Goal: Task Accomplishment & Management: Manage account settings

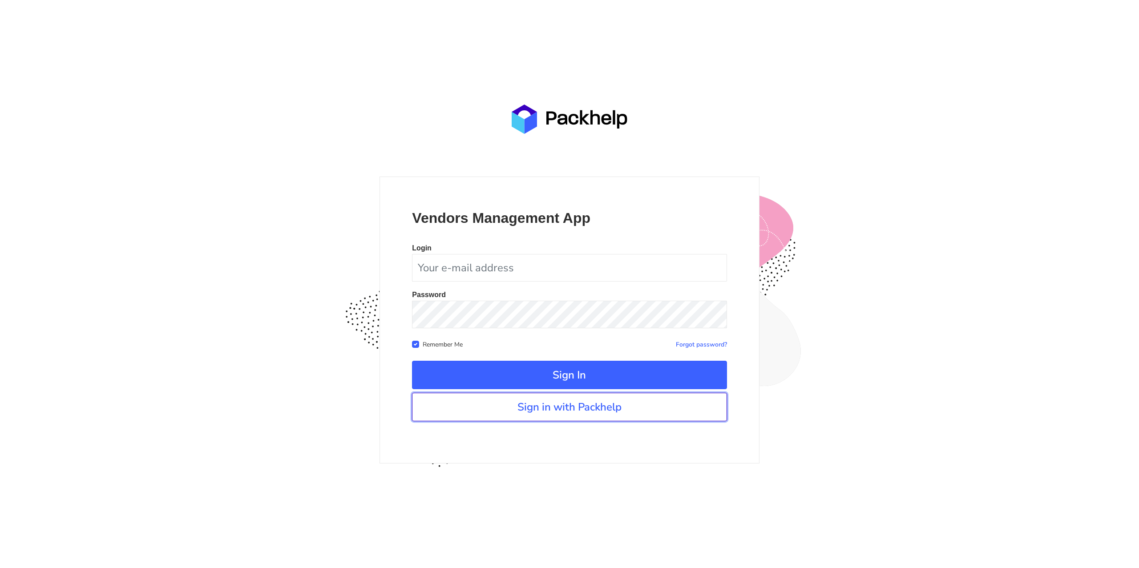
click at [521, 414] on link "Sign in with Packhelp" at bounding box center [569, 407] width 315 height 28
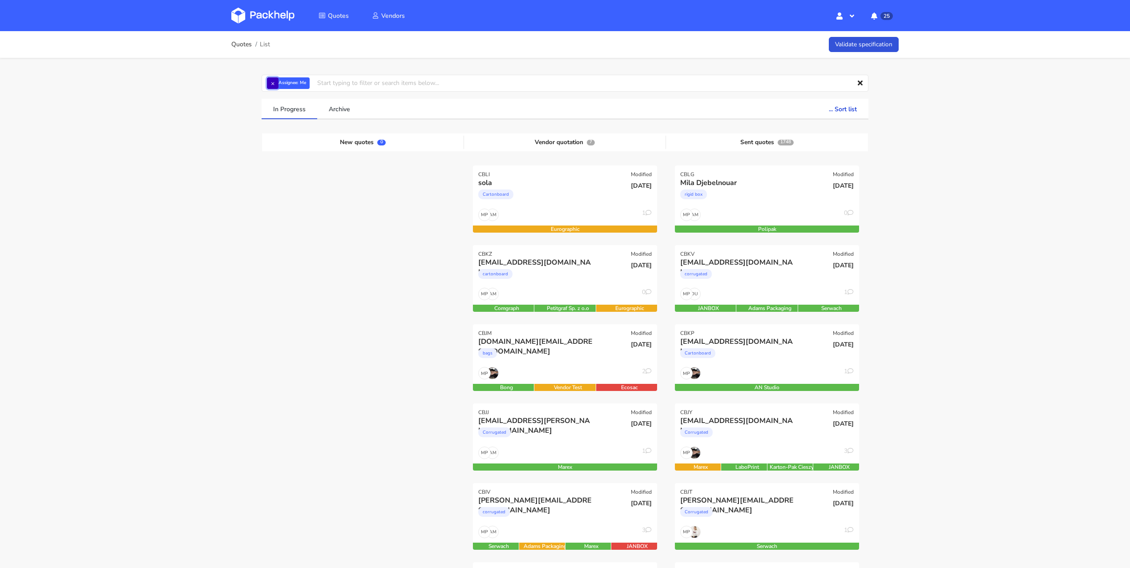
click at [273, 84] on button "×" at bounding box center [273, 83] width 12 height 12
click at [272, 85] on input "text" at bounding box center [565, 83] width 607 height 17
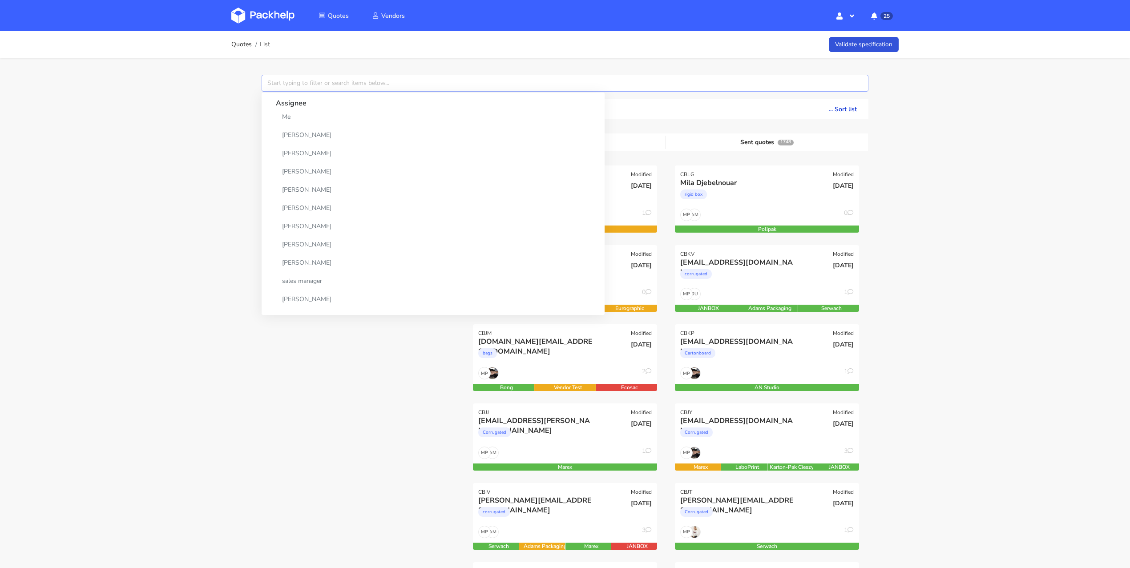
paste input "CBGT"
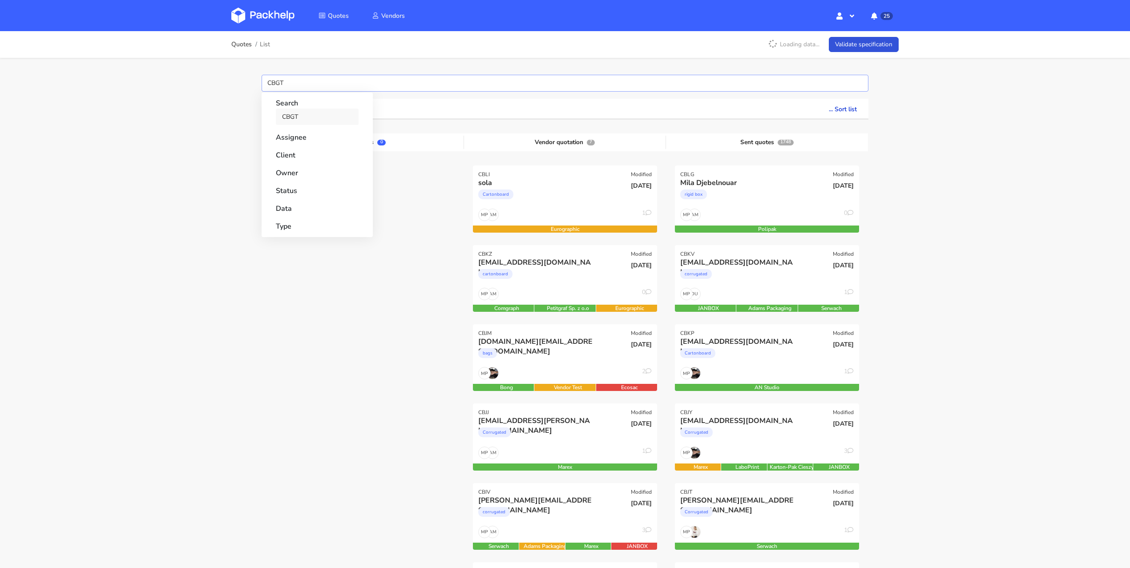
type input "CBGT"
click at [300, 112] on link "CBGT" at bounding box center [317, 117] width 83 height 16
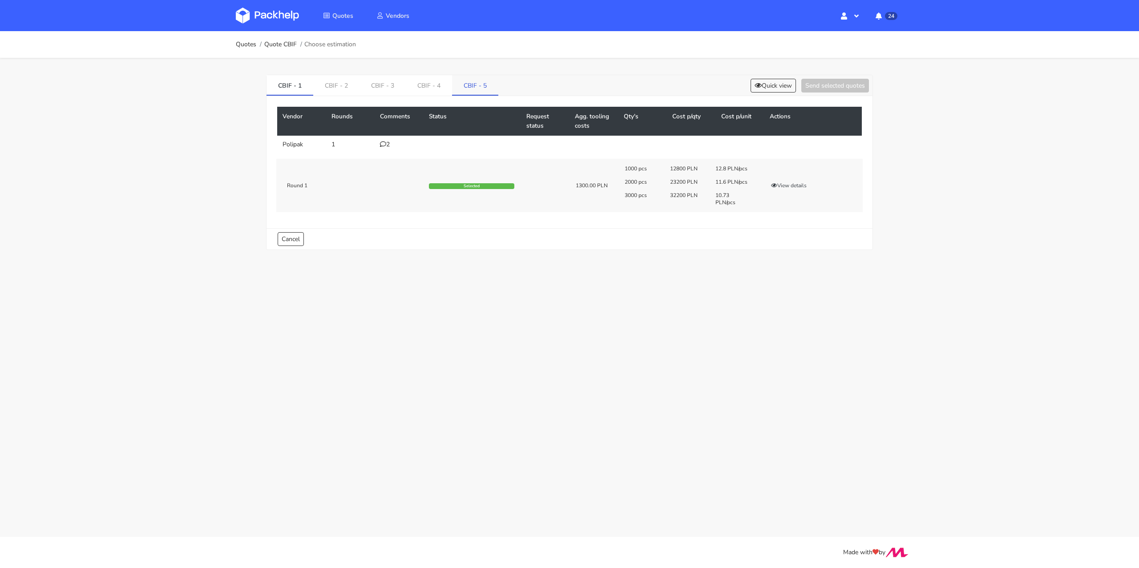
click at [478, 83] on link "CBIF - 5" at bounding box center [475, 85] width 46 height 20
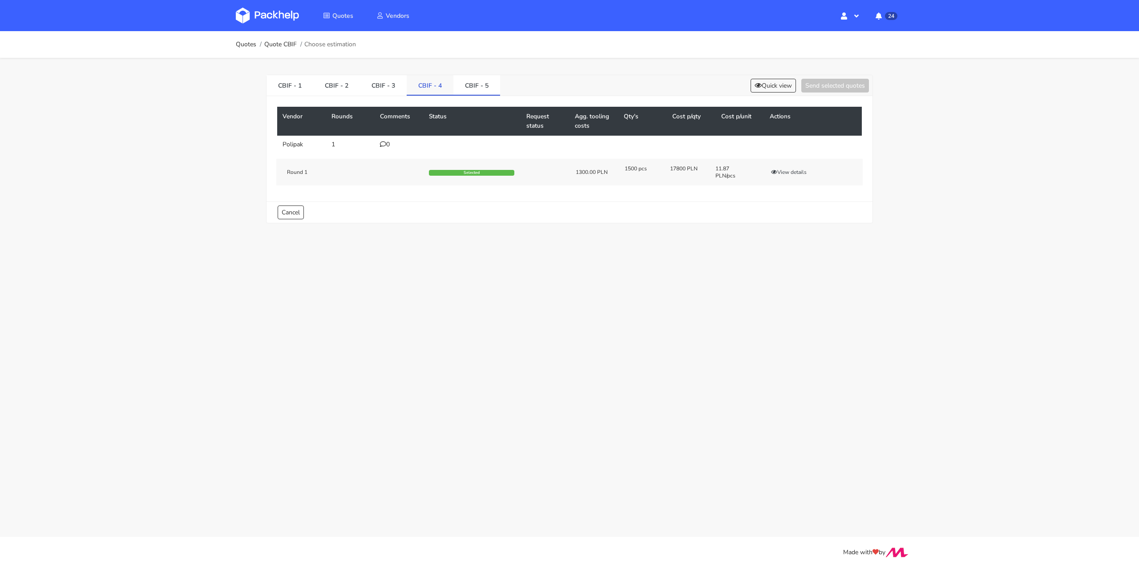
click at [439, 85] on link "CBIF - 4" at bounding box center [430, 85] width 47 height 20
click at [468, 76] on link "CBIF - 5" at bounding box center [476, 85] width 47 height 20
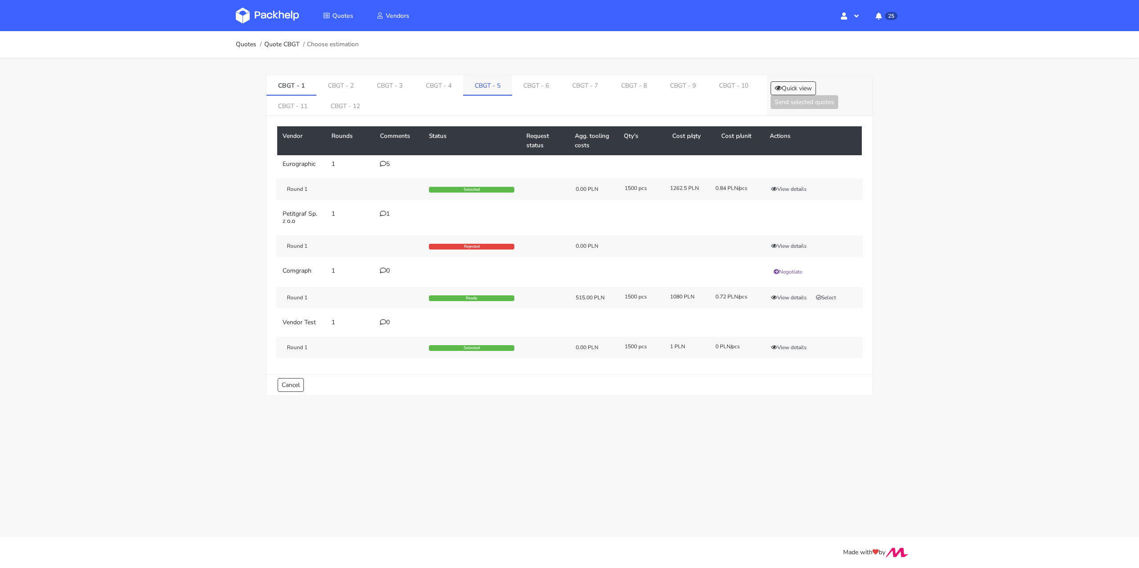
click at [476, 83] on link "CBGT - 5" at bounding box center [487, 85] width 49 height 20
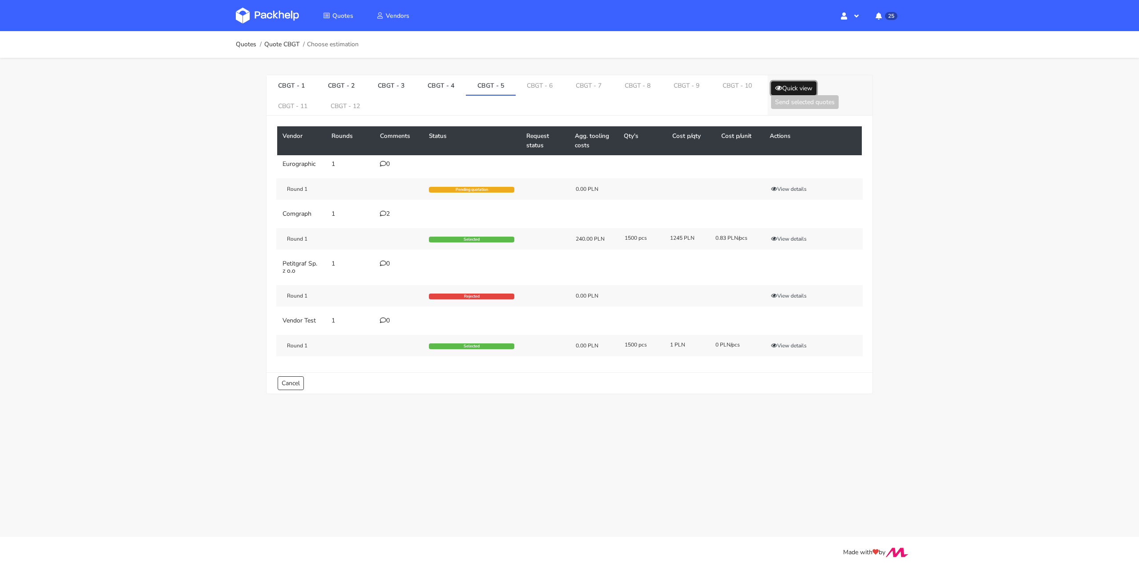
click at [806, 85] on button "Quick view" at bounding box center [793, 88] width 45 height 14
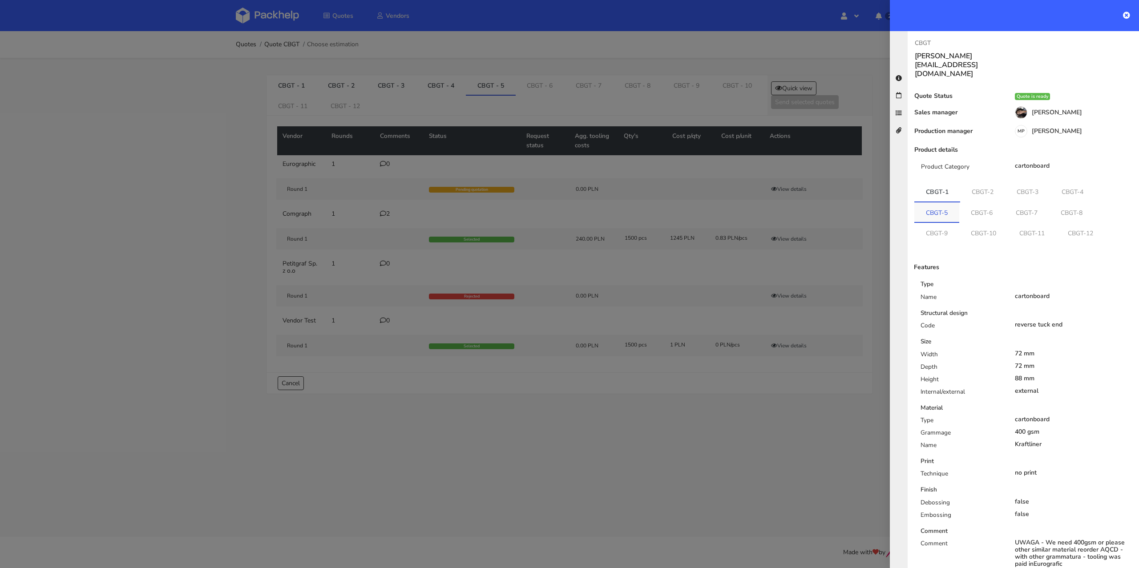
click at [942, 202] on link "CBGT-5" at bounding box center [936, 212] width 45 height 20
drag, startPoint x: 1044, startPoint y: 423, endPoint x: 1012, endPoint y: 425, distance: 32.1
click at [1015, 440] on div "Ovaro 755" at bounding box center [1074, 443] width 118 height 7
copy div "Ovaro 755"
click at [387, 238] on div at bounding box center [569, 284] width 1139 height 568
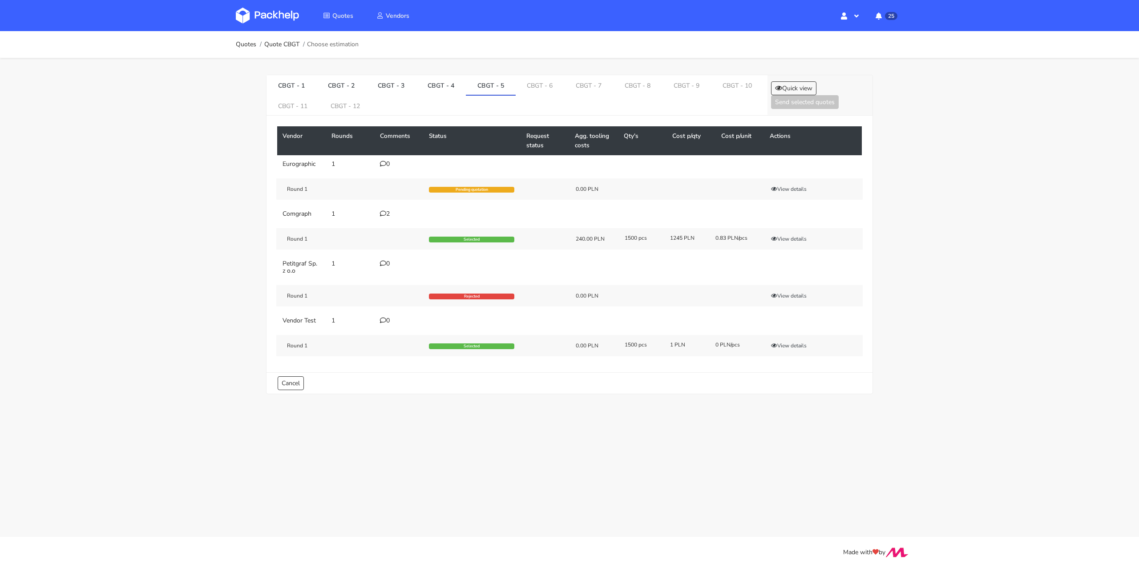
click at [384, 210] on icon at bounding box center [383, 213] width 6 height 6
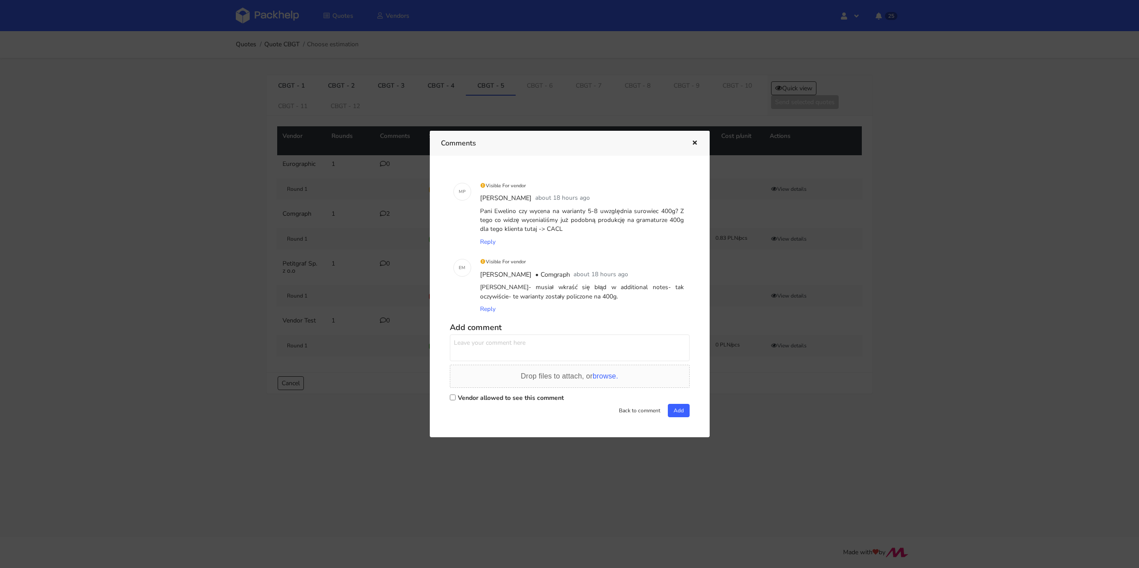
click at [476, 402] on label "Vendor allowed to see this comment" at bounding box center [511, 398] width 106 height 8
click at [456, 400] on input "Vendor allowed to see this comment" at bounding box center [453, 398] width 6 height 6
checkbox input "true"
click at [484, 344] on textarea at bounding box center [570, 348] width 240 height 27
paste textarea "Ovaro 755"
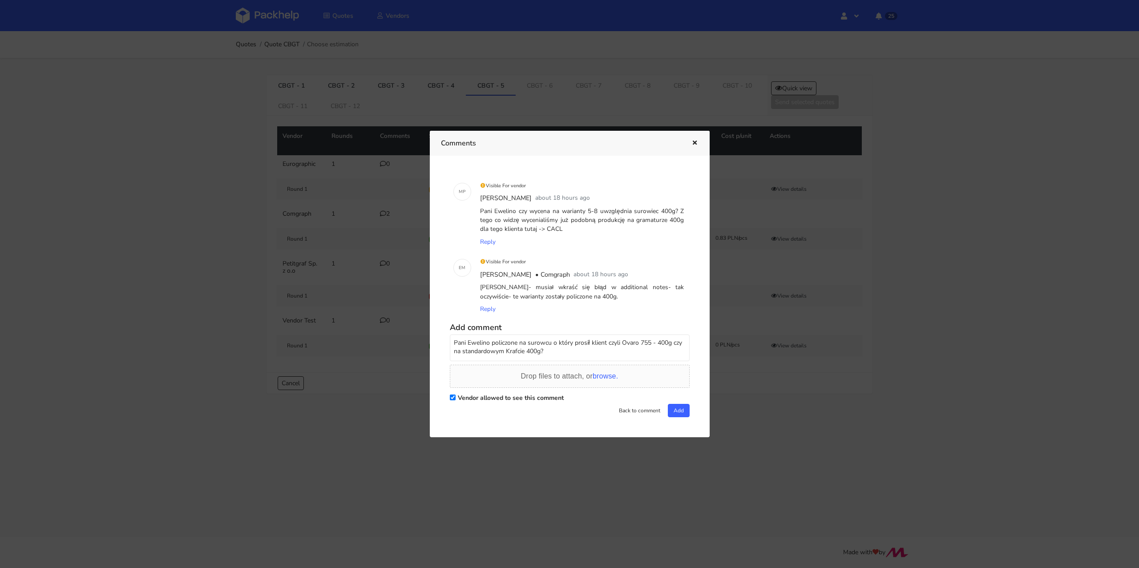
drag, startPoint x: 569, startPoint y: 359, endPoint x: 416, endPoint y: 327, distance: 156.3
click at [416, 327] on div "Comments M P Visible For vendor Michał Palasek about 18 hours ago Pani Ewelino …" at bounding box center [569, 284] width 1139 height 568
type textarea "Pani Ewelino policzone na surowcu o który prosił klient czyli Ovaro 755 - 400g …"
click at [691, 144] on icon "button" at bounding box center [695, 143] width 8 height 6
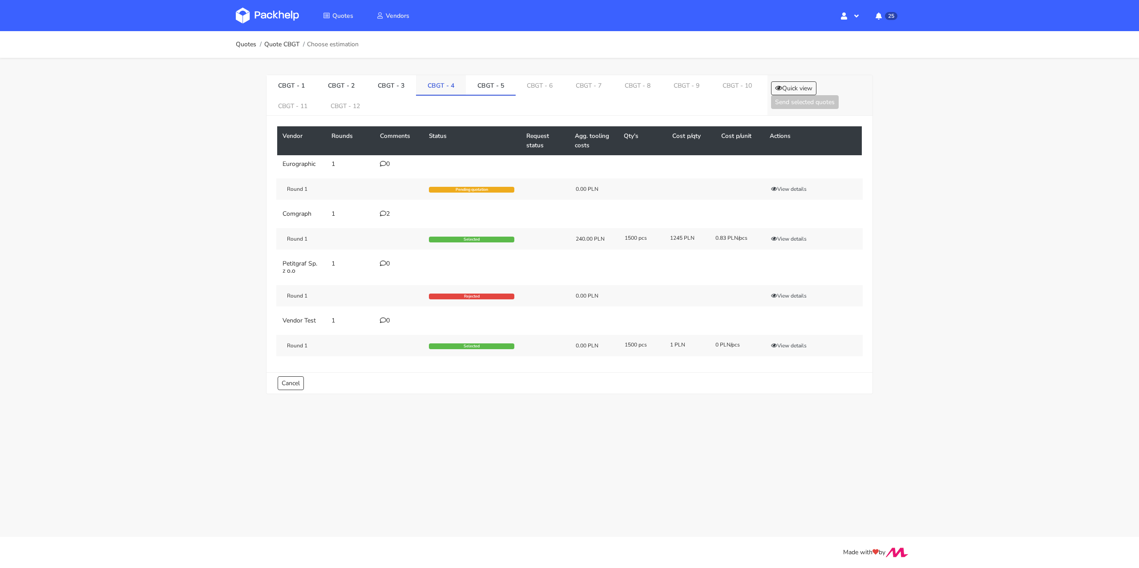
click at [441, 85] on link "CBGT - 4" at bounding box center [441, 85] width 50 height 20
click at [781, 92] on button "Quick view" at bounding box center [793, 88] width 45 height 14
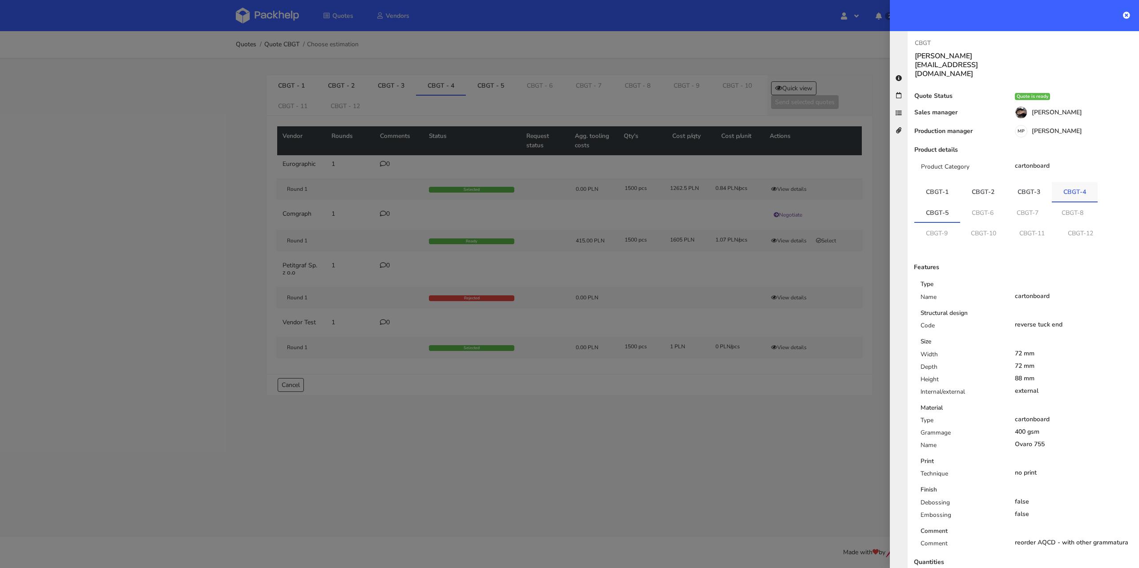
click at [1070, 182] on link "CBGT-4" at bounding box center [1075, 192] width 46 height 20
click at [941, 202] on link "CBGT-5" at bounding box center [937, 212] width 46 height 20
click at [484, 84] on div at bounding box center [569, 284] width 1139 height 568
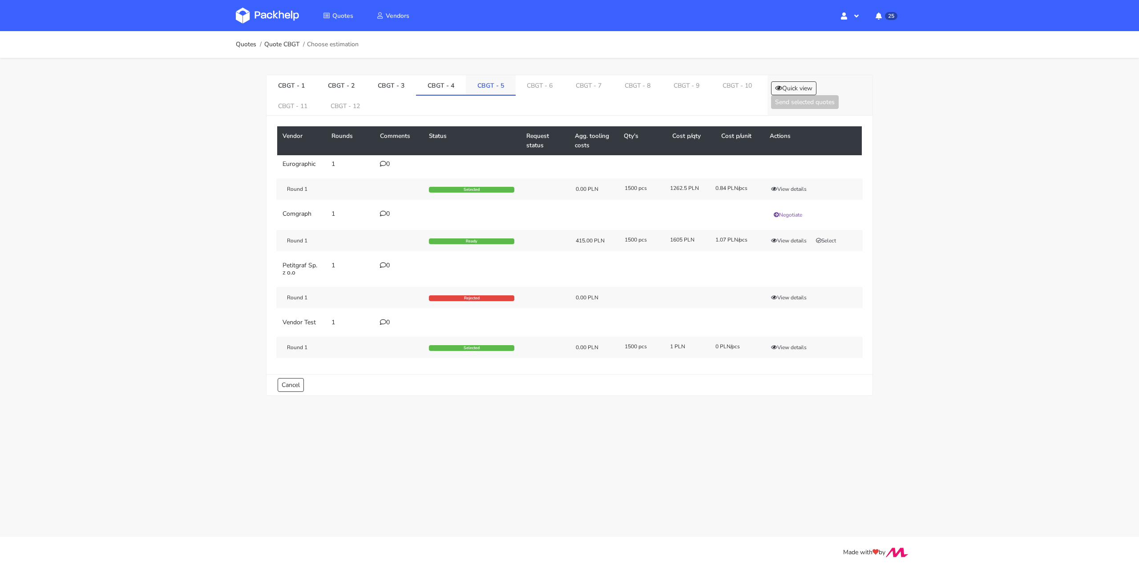
click at [481, 89] on link "CBGT - 5" at bounding box center [491, 85] width 50 height 20
click at [384, 214] on icon at bounding box center [383, 213] width 6 height 6
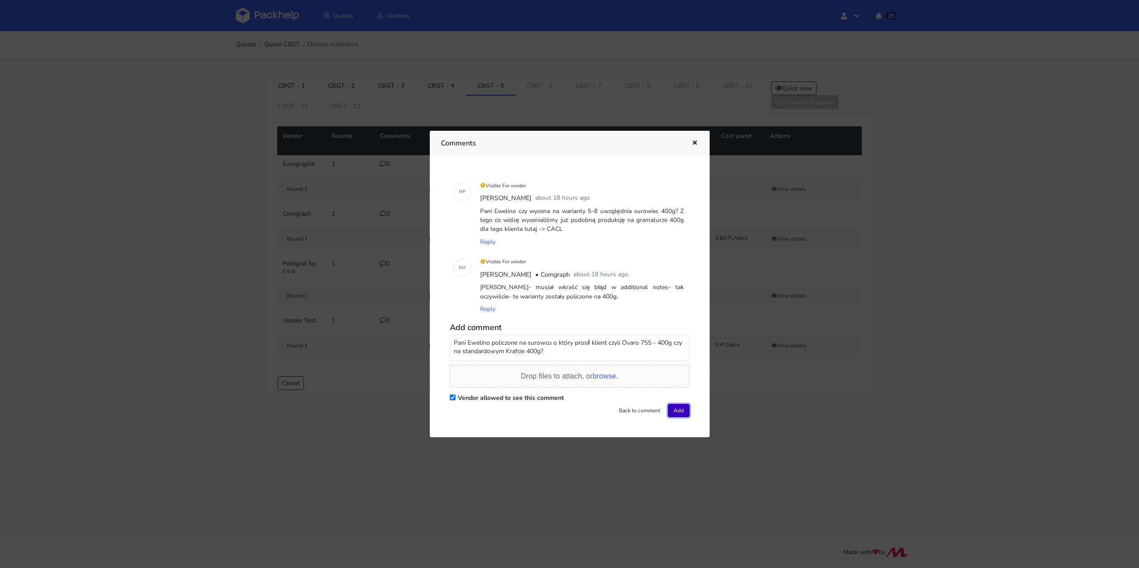
click at [676, 405] on button "Add" at bounding box center [679, 410] width 22 height 13
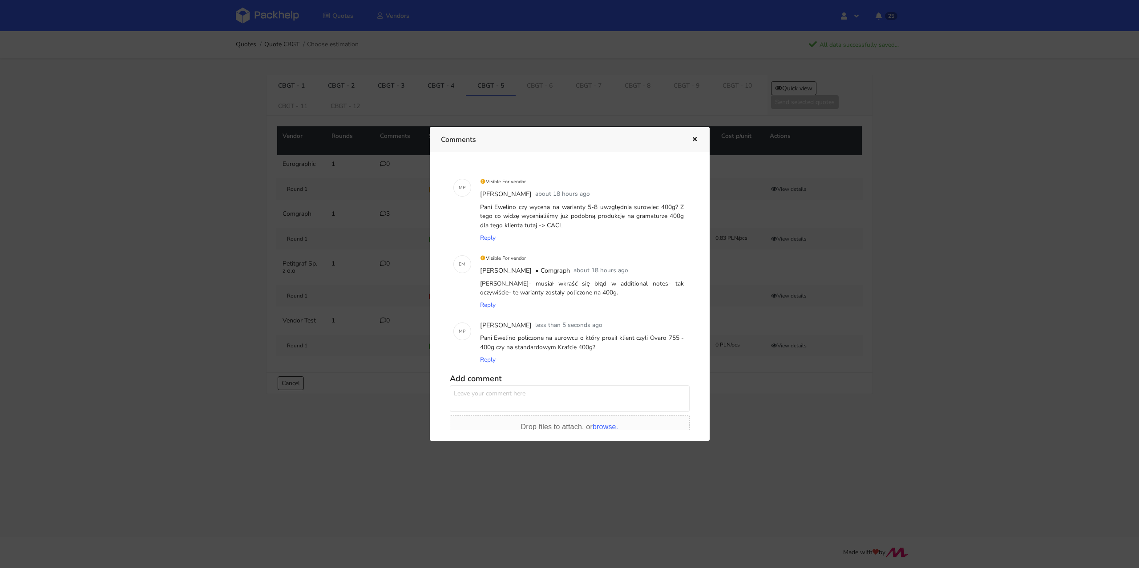
click at [696, 135] on button "button" at bounding box center [694, 140] width 10 height 12
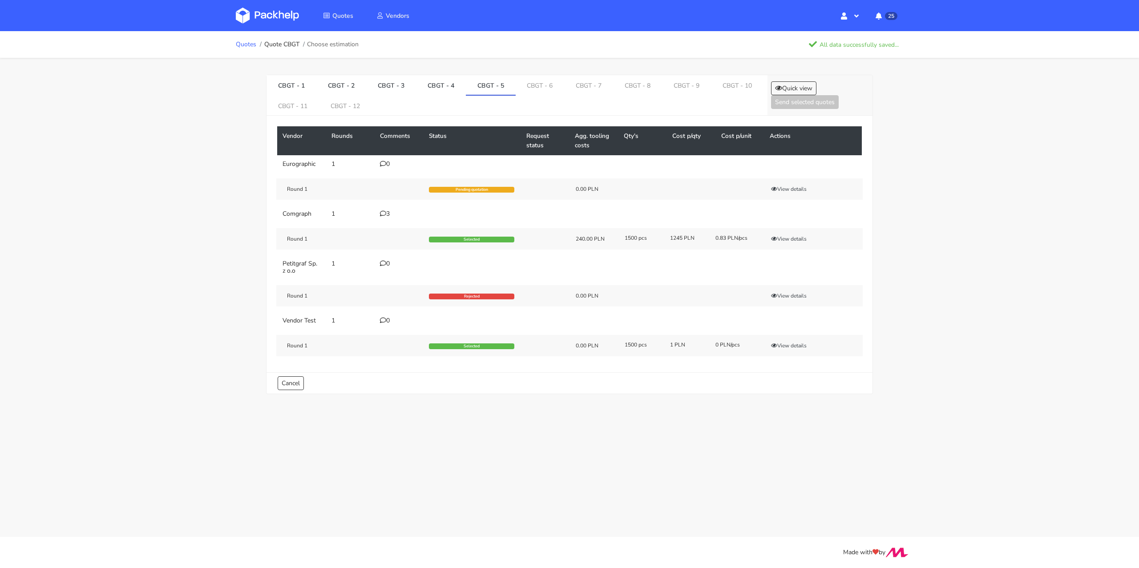
click at [240, 47] on link "Quotes" at bounding box center [246, 44] width 20 height 7
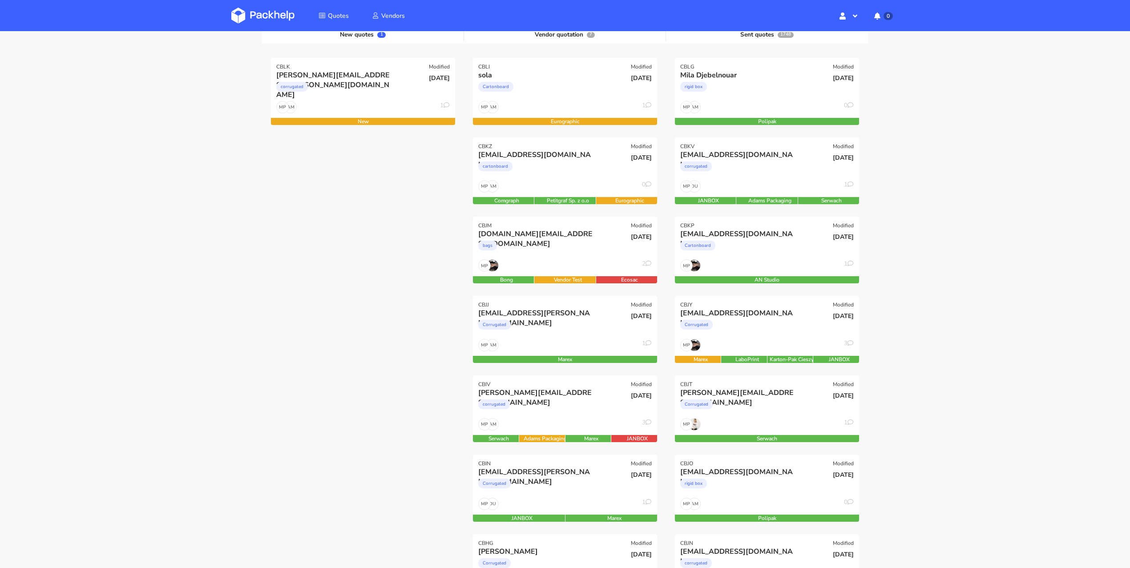
scroll to position [121, 0]
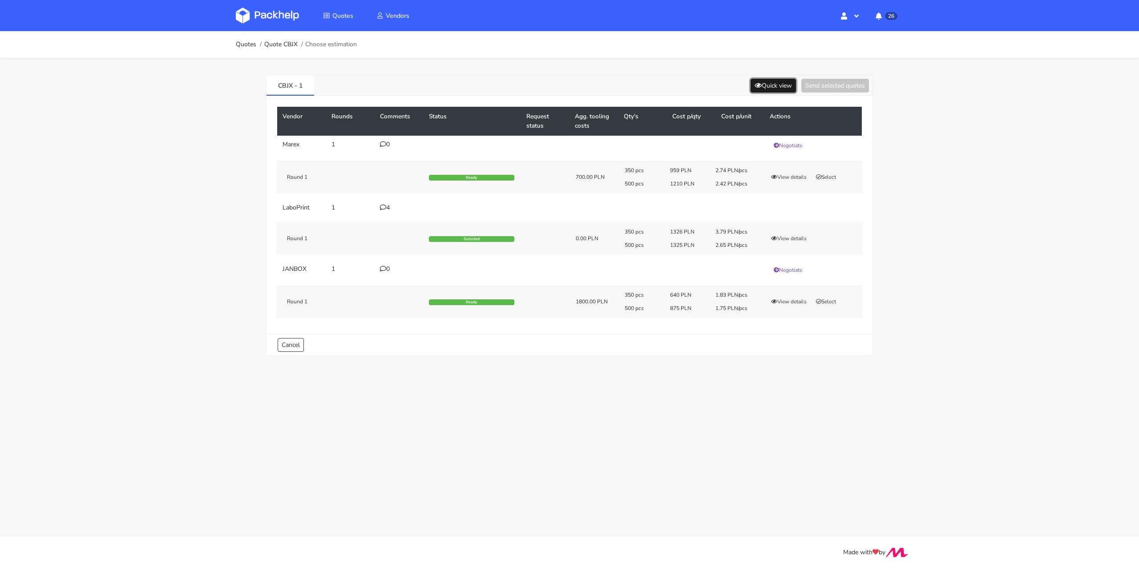
click at [768, 85] on button "Quick view" at bounding box center [773, 86] width 45 height 14
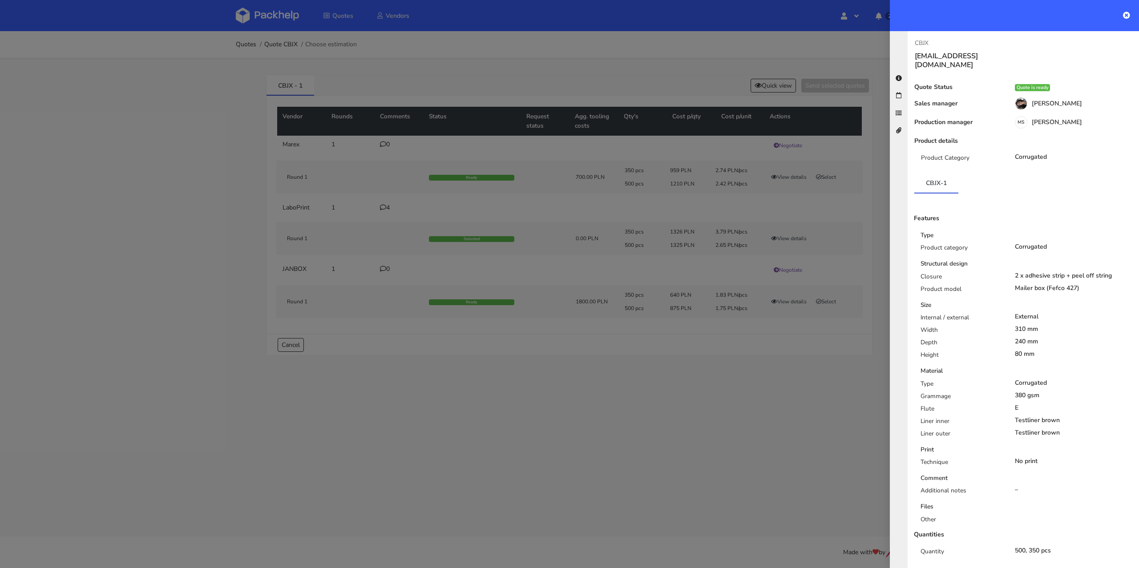
click at [661, 67] on div at bounding box center [569, 284] width 1139 height 568
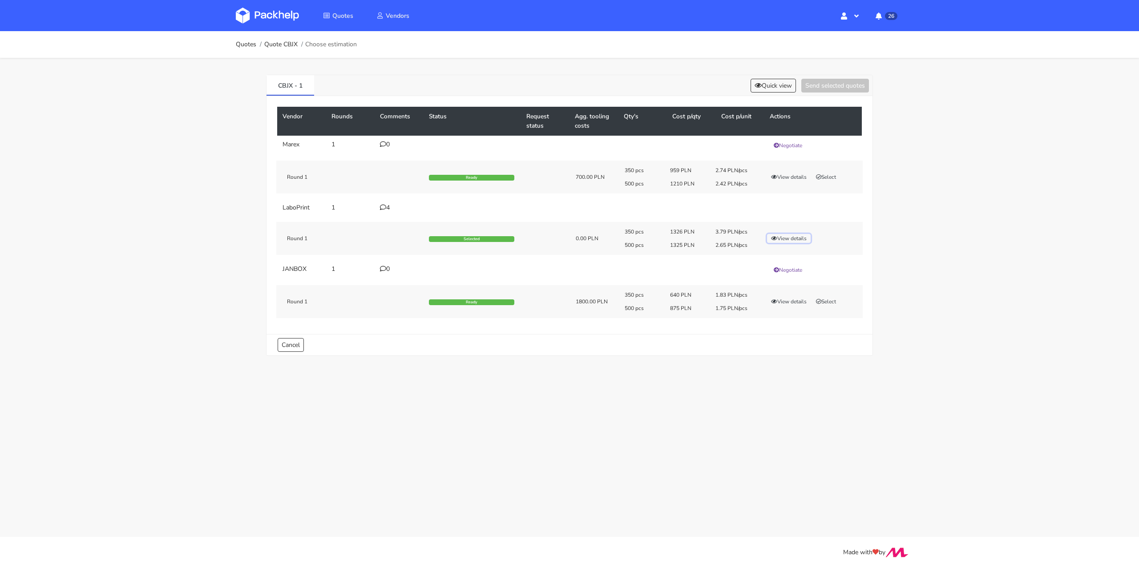
click at [792, 237] on button "View details" at bounding box center [789, 238] width 44 height 9
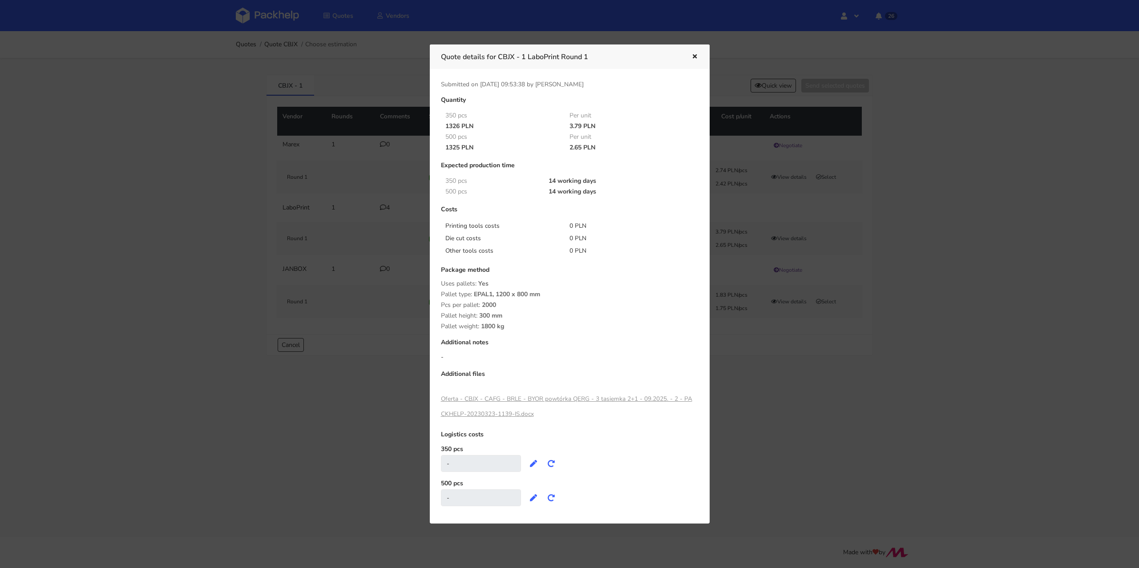
click at [727, 192] on div at bounding box center [569, 284] width 1139 height 568
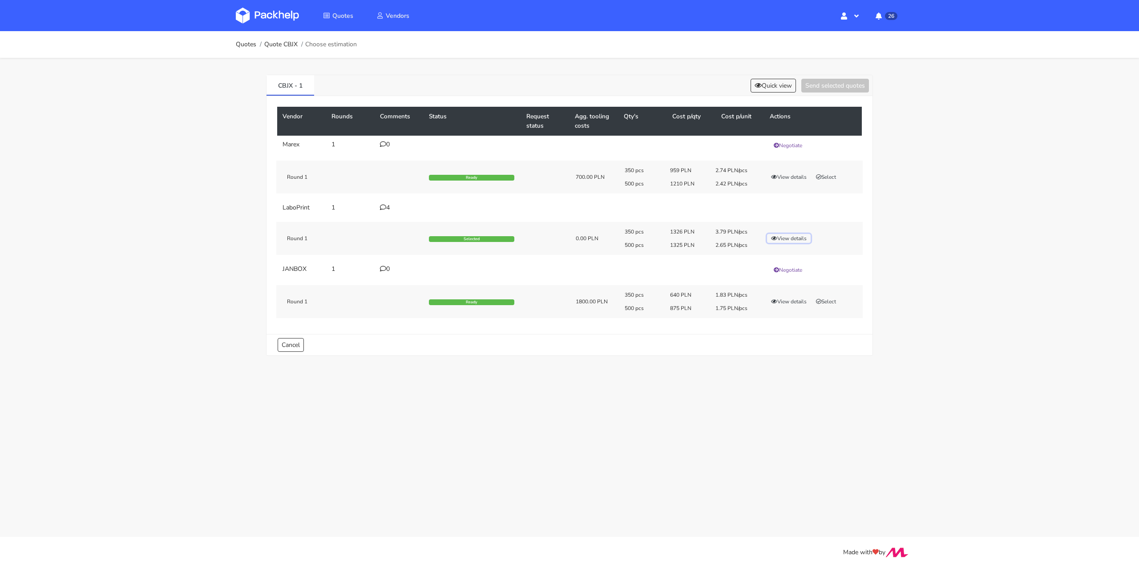
click at [802, 238] on button "View details" at bounding box center [789, 238] width 44 height 9
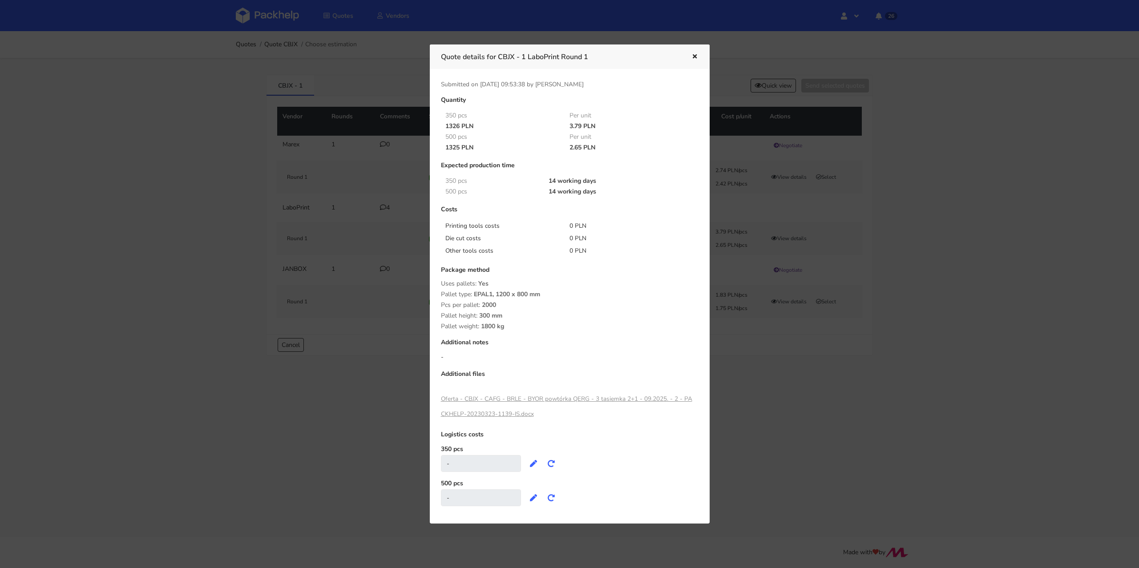
click at [936, 175] on div at bounding box center [569, 284] width 1139 height 568
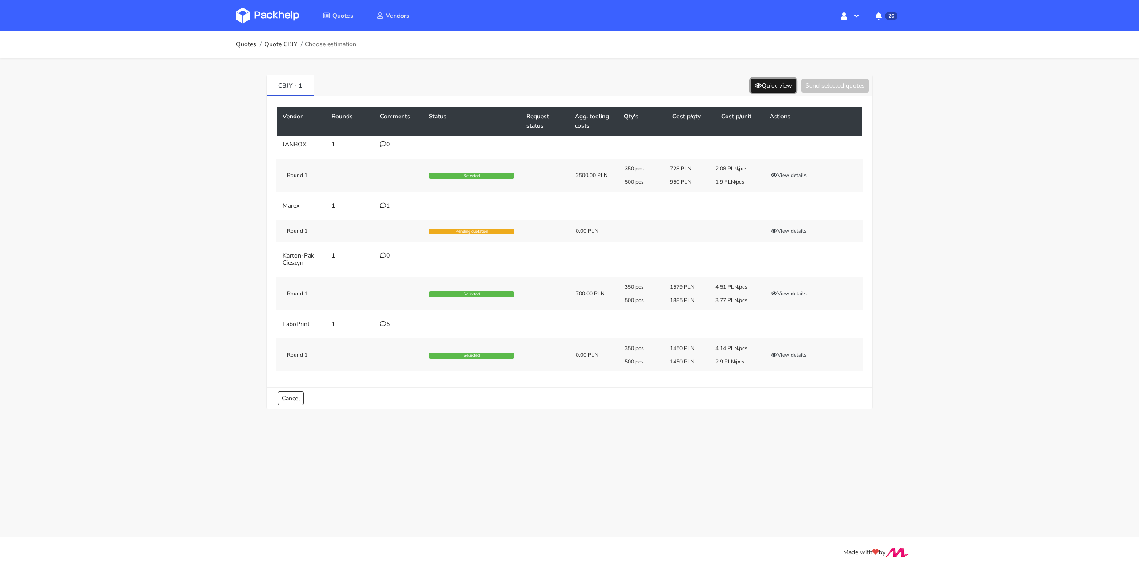
click at [765, 82] on button "Quick view" at bounding box center [773, 86] width 45 height 14
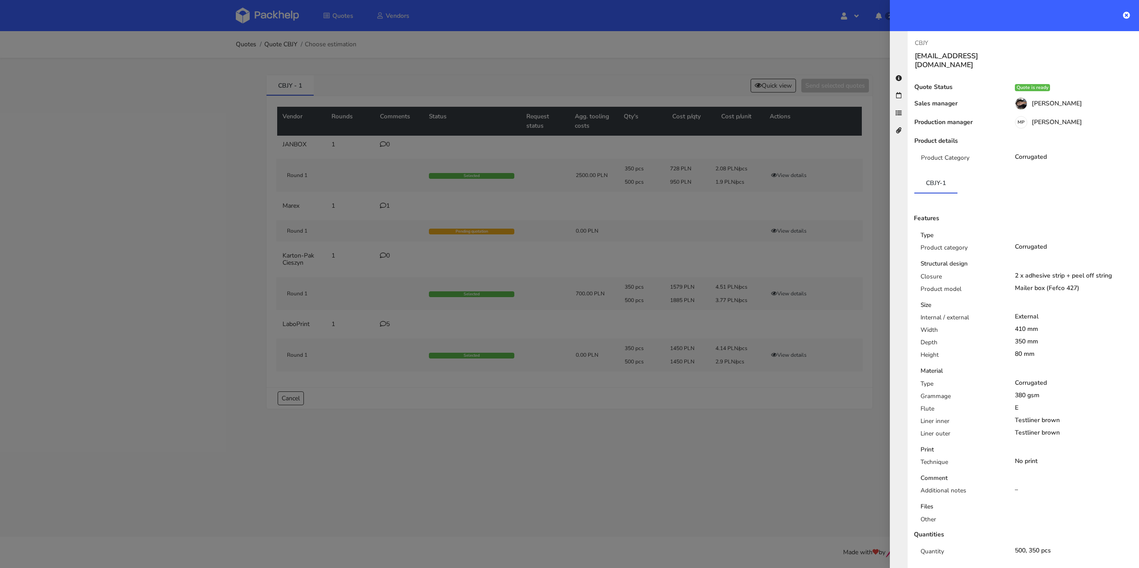
click at [652, 81] on div at bounding box center [569, 284] width 1139 height 568
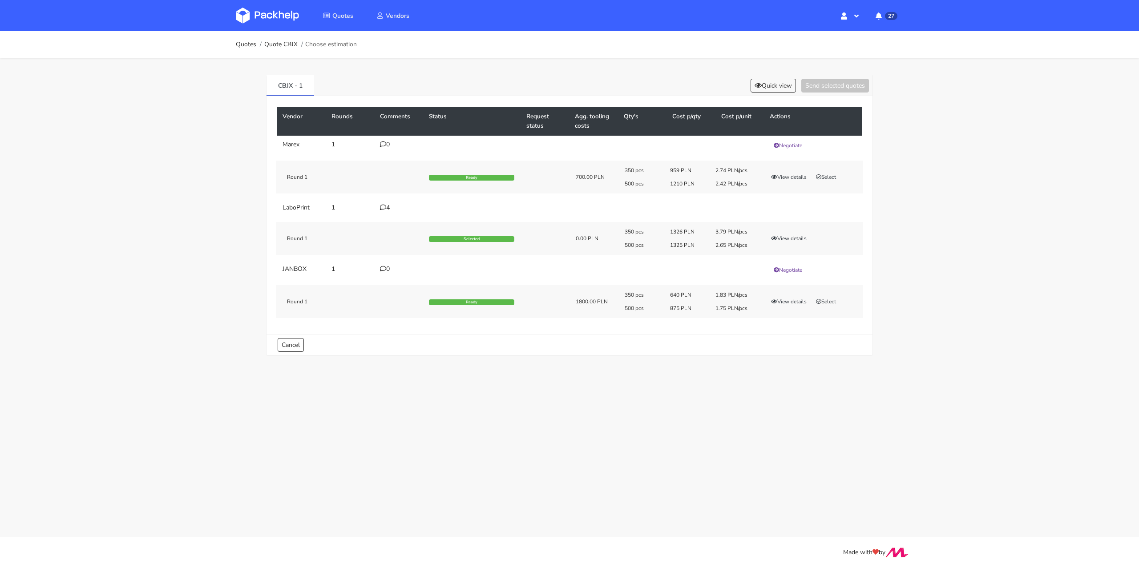
drag, startPoint x: 713, startPoint y: 244, endPoint x: 725, endPoint y: 246, distance: 12.1
click at [725, 246] on div "2.65 PLN/pcs" at bounding box center [731, 245] width 45 height 7
copy div "2.65"
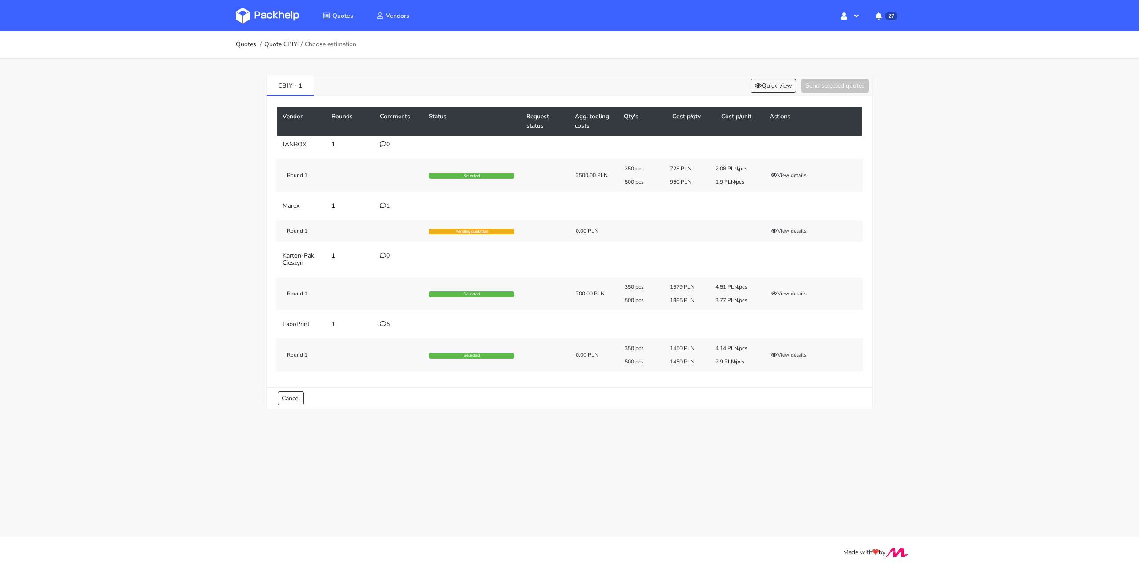
drag, startPoint x: 713, startPoint y: 359, endPoint x: 723, endPoint y: 360, distance: 9.9
click at [723, 360] on div "2.9 PLN/pcs" at bounding box center [731, 361] width 45 height 7
copy div "2.9"
click at [794, 352] on button "View details" at bounding box center [789, 355] width 44 height 9
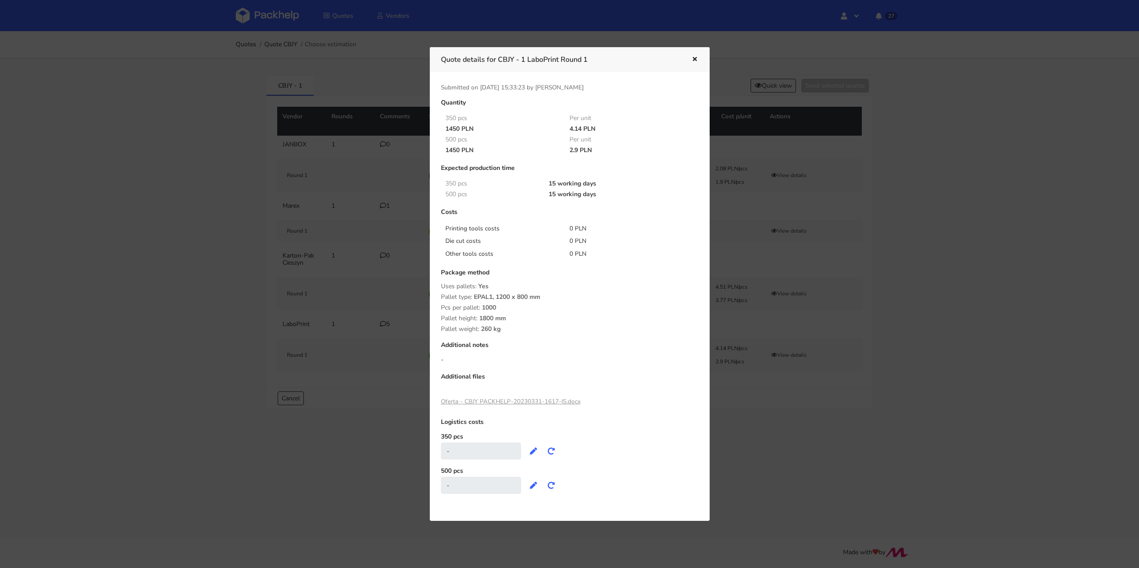
click at [693, 58] on icon "button" at bounding box center [695, 60] width 8 height 6
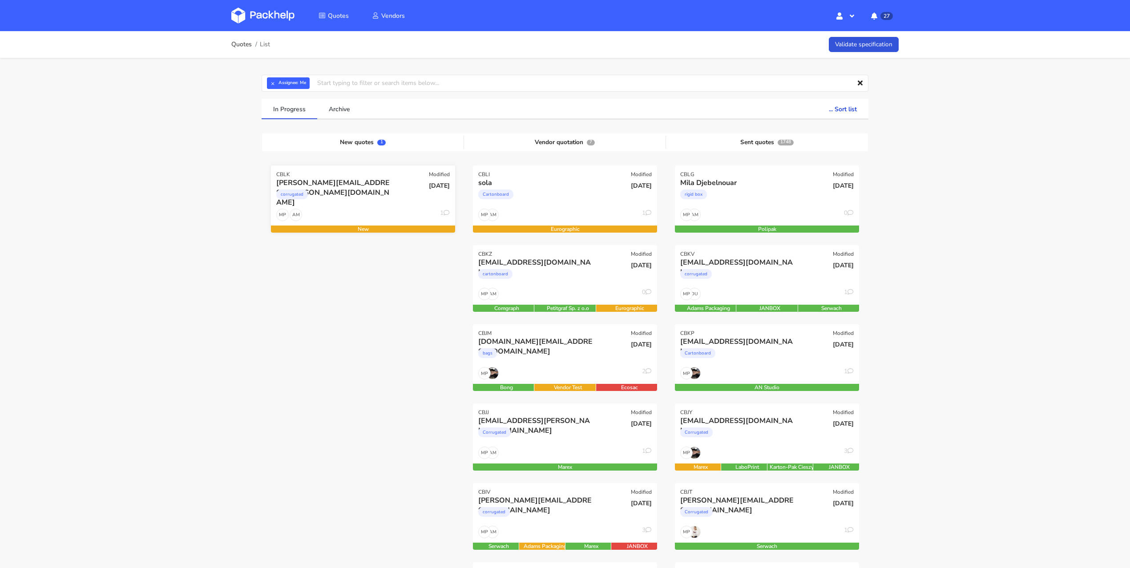
click at [382, 209] on div "AM MP 1" at bounding box center [363, 217] width 184 height 17
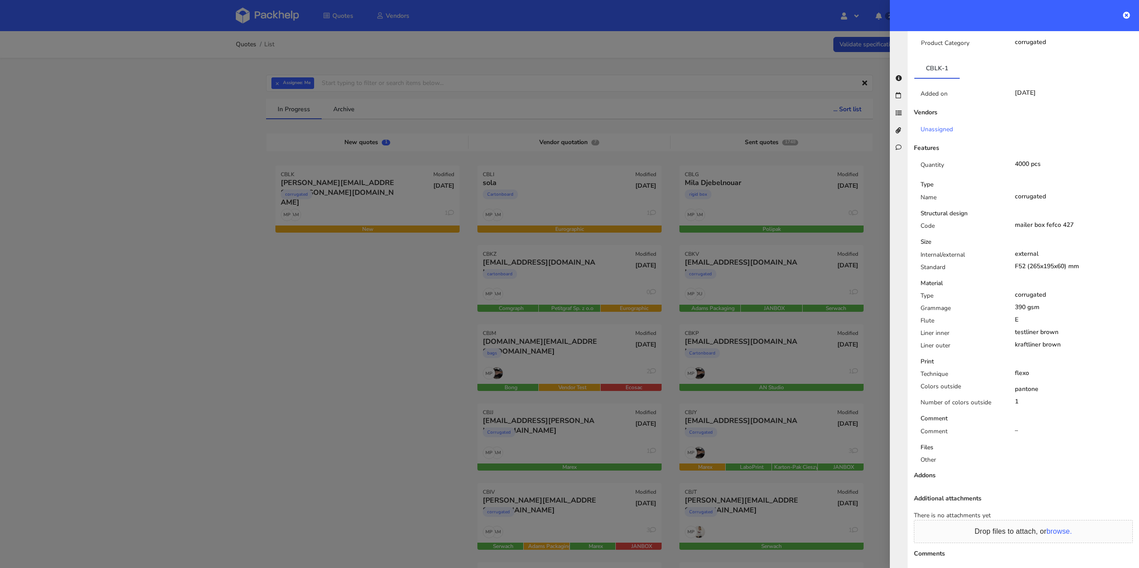
scroll to position [249, 0]
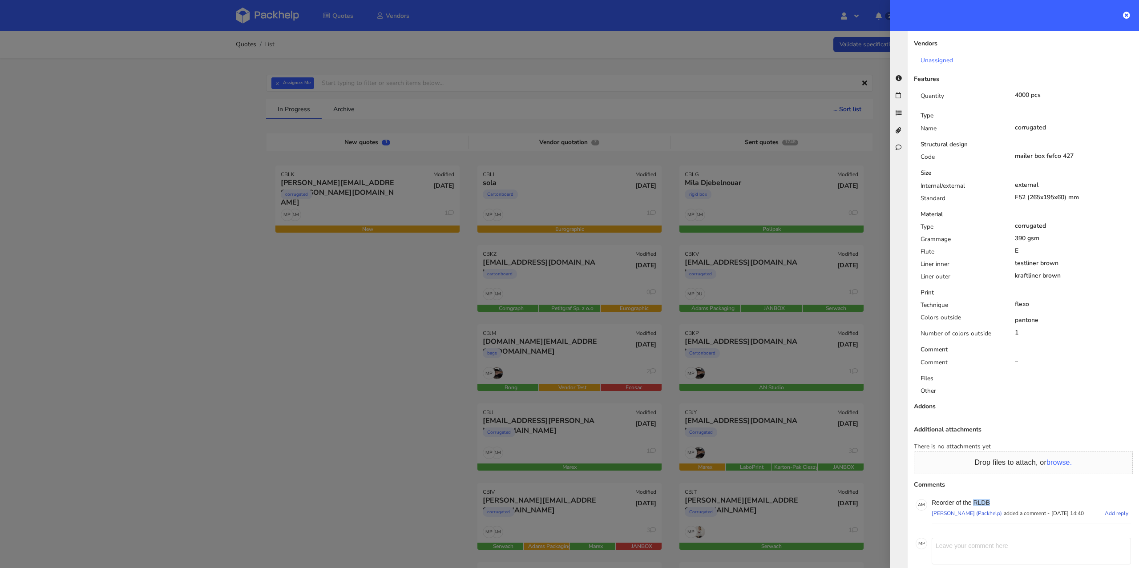
drag, startPoint x: 991, startPoint y: 473, endPoint x: 975, endPoint y: 475, distance: 15.3
click at [975, 499] on p "Reorder of the RLDB" at bounding box center [1031, 502] width 199 height 7
copy p "RLDB"
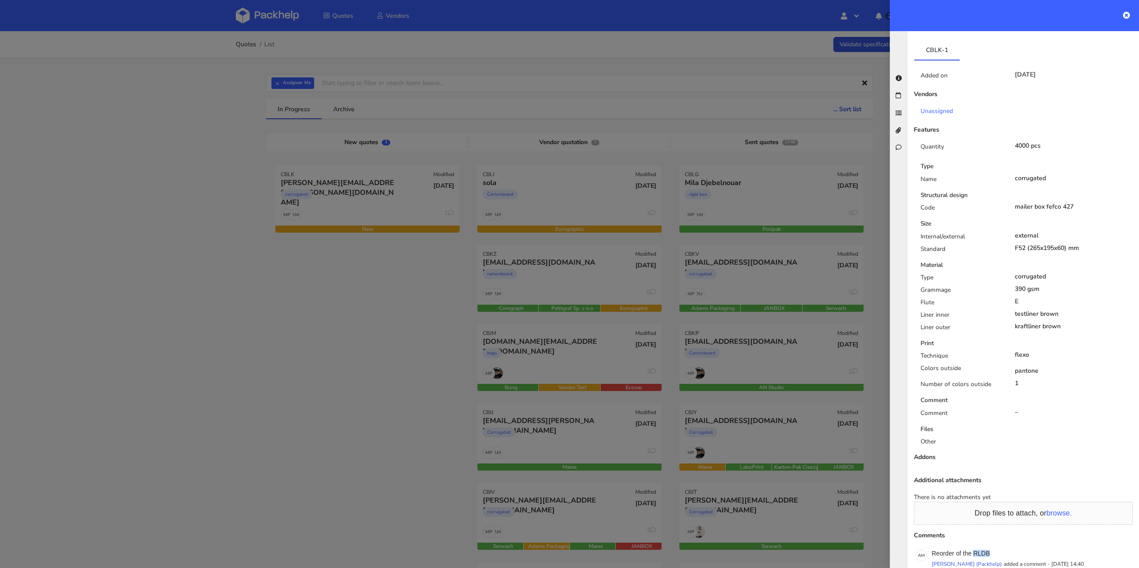
scroll to position [0, 0]
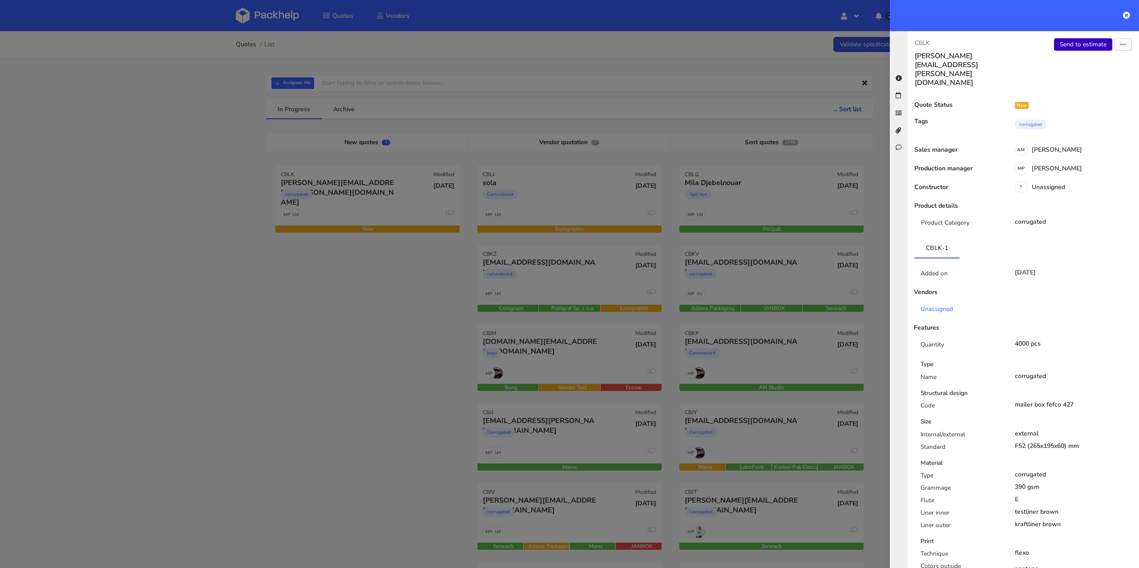
click at [1072, 49] on link "Send to estimate" at bounding box center [1083, 44] width 58 height 12
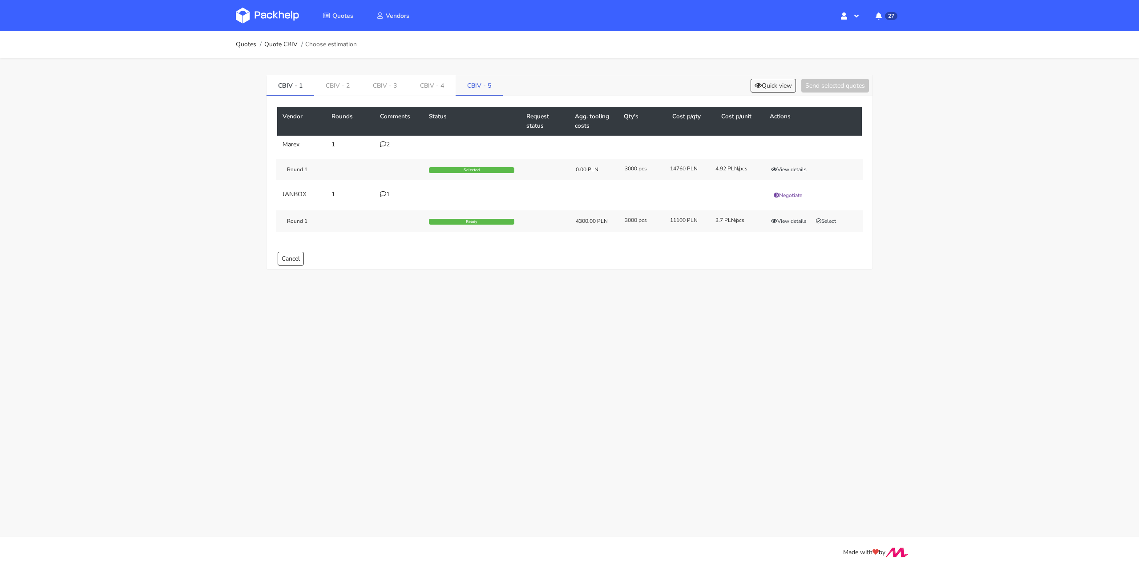
click at [468, 87] on link "CBIV - 5" at bounding box center [479, 85] width 47 height 20
click at [769, 77] on div "CBIV - 1 CBIV - 2 CBIV - 3 CBIV - 4 CBIV - 5 Quick view Send selected quotes" at bounding box center [570, 85] width 606 height 21
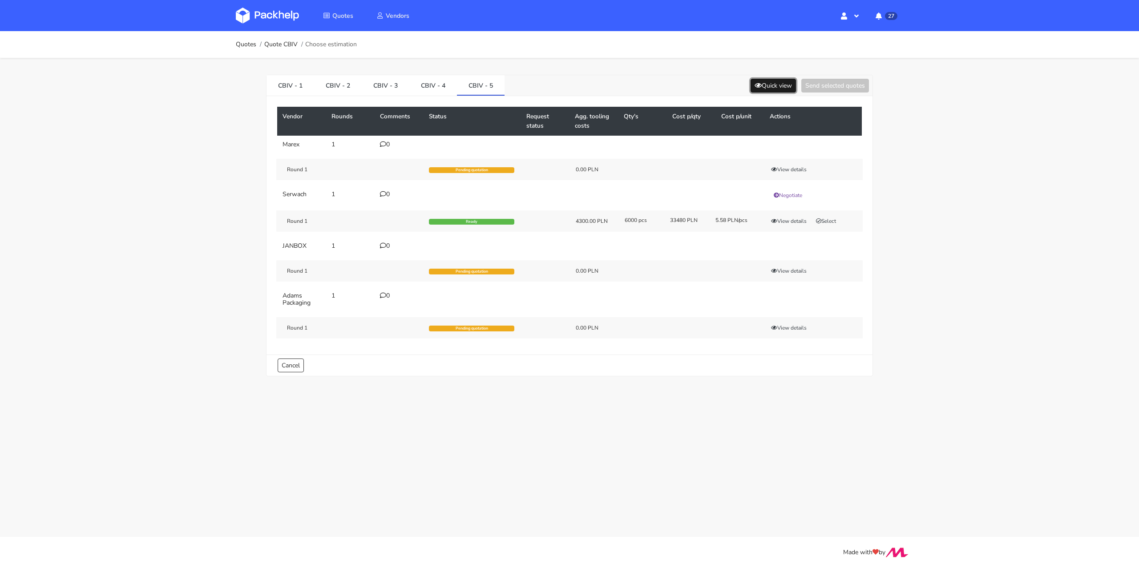
click at [763, 86] on button "Quick view" at bounding box center [773, 86] width 45 height 14
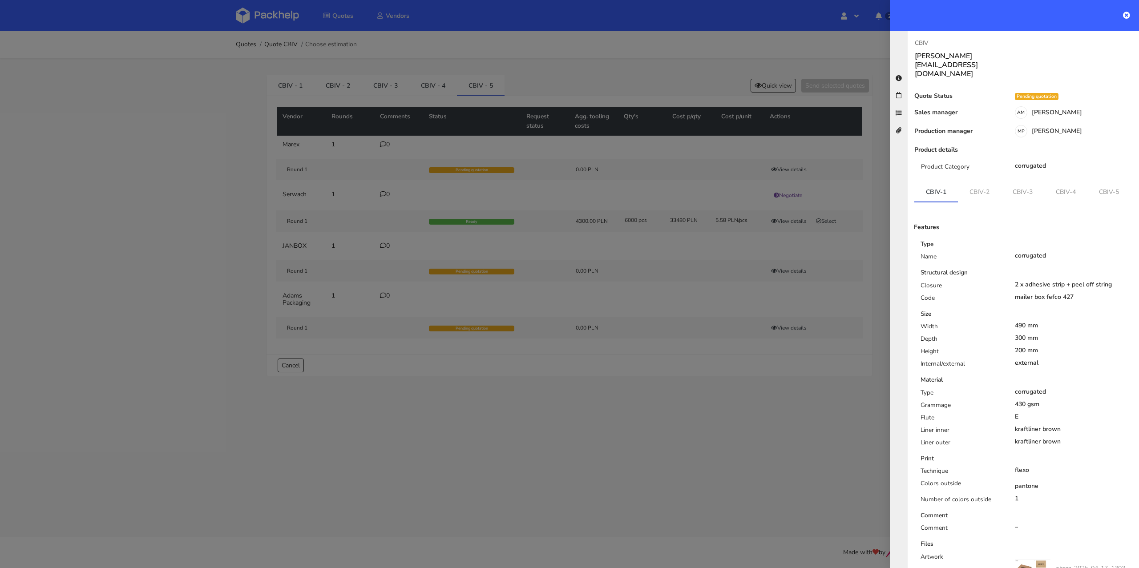
click at [681, 79] on div at bounding box center [569, 284] width 1139 height 568
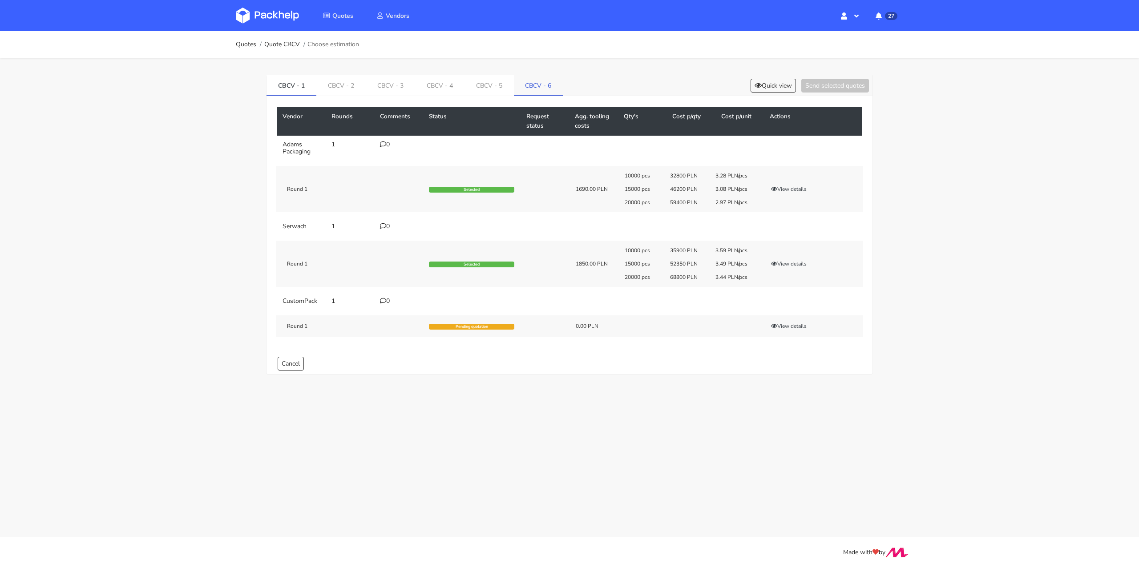
click at [544, 89] on link "CBCV - 6" at bounding box center [538, 85] width 49 height 20
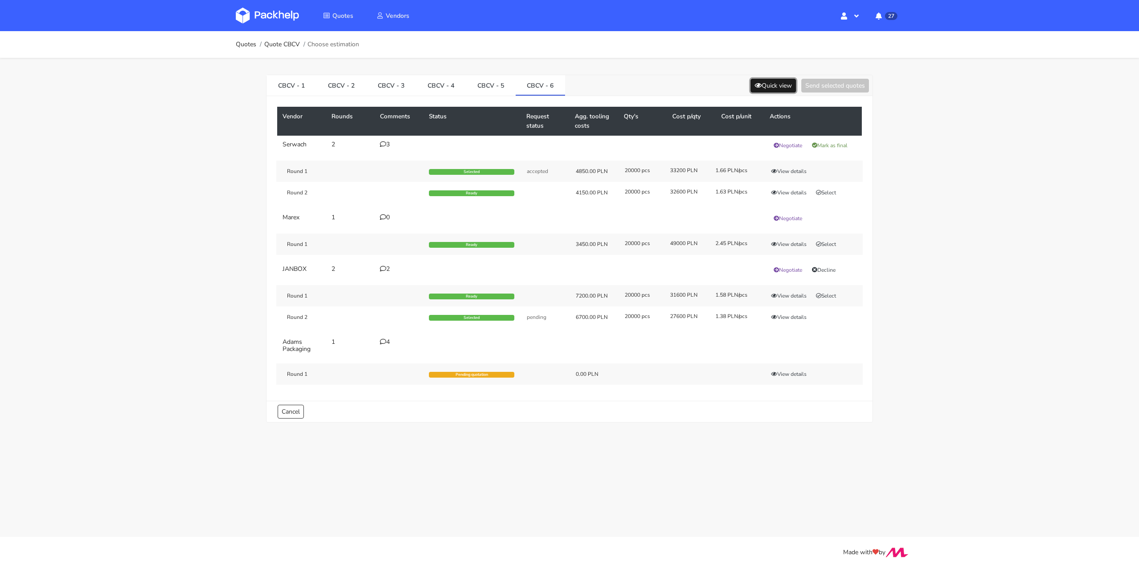
click at [768, 88] on button "Quick view" at bounding box center [773, 86] width 45 height 14
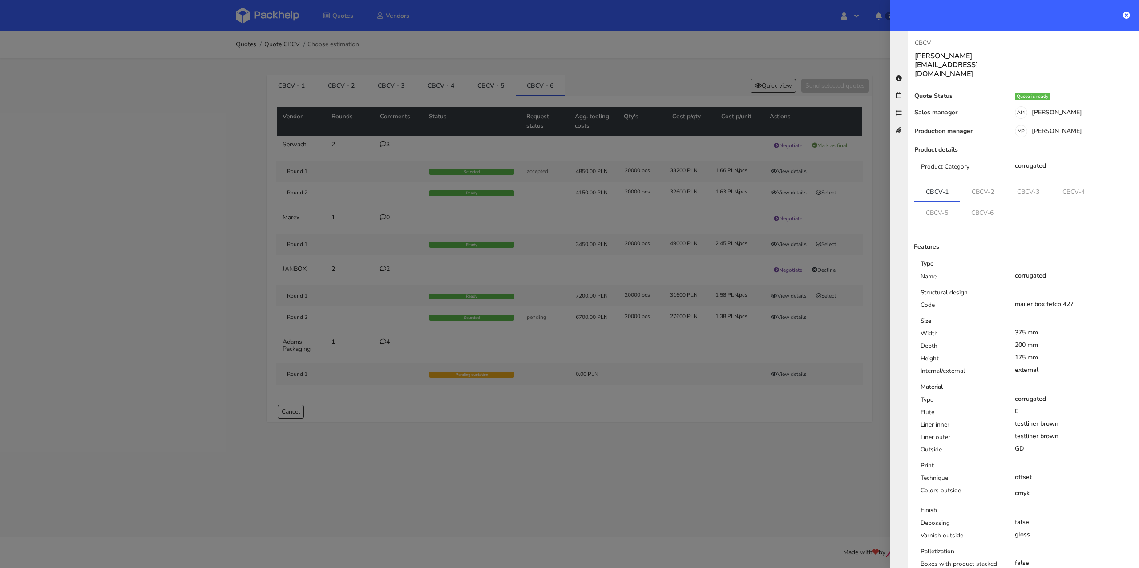
click at [1003, 203] on ul "CBCV-1 CBCV-2 CBCV-3 CBCV-4 CBCV-5 CBCV-6" at bounding box center [1023, 202] width 218 height 40
click at [709, 55] on div at bounding box center [569, 284] width 1139 height 568
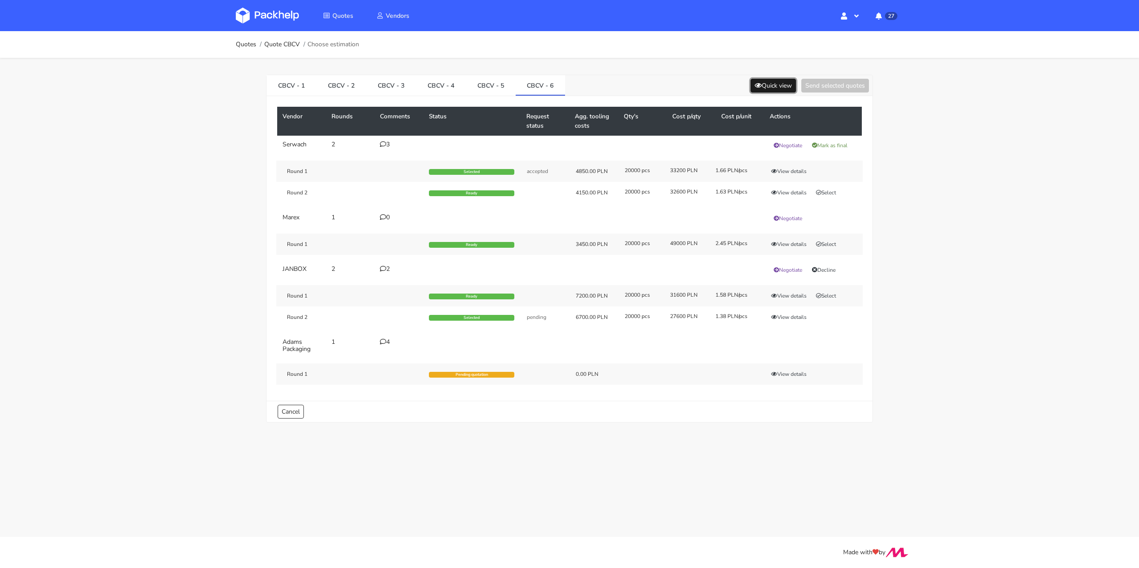
click at [770, 83] on button "Quick view" at bounding box center [773, 86] width 45 height 14
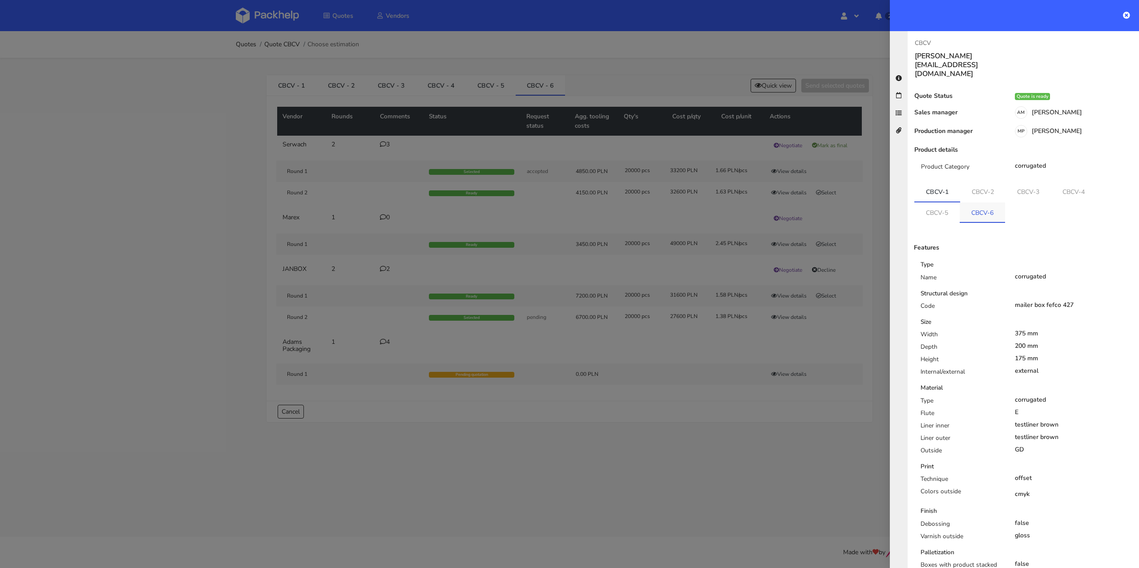
click at [984, 202] on link "CBCV-6" at bounding box center [982, 212] width 45 height 20
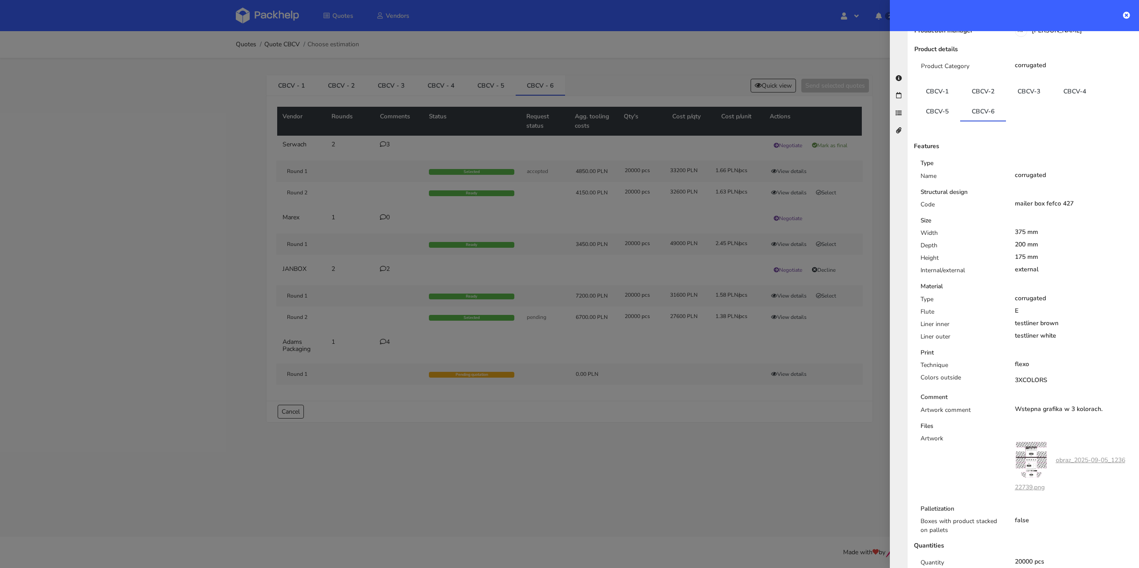
scroll to position [134, 0]
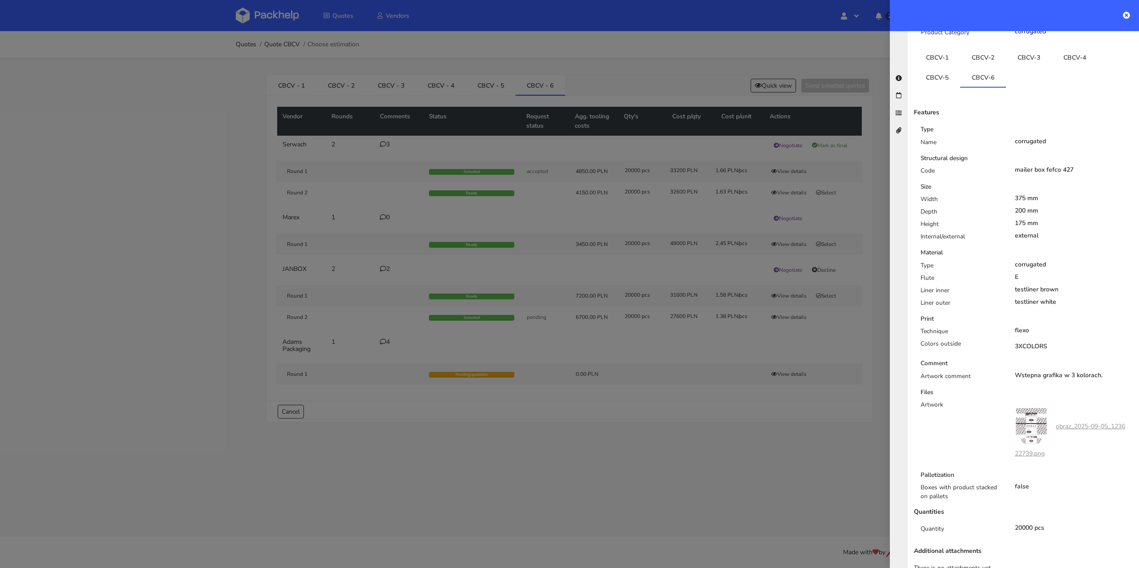
click at [663, 440] on div at bounding box center [569, 284] width 1139 height 568
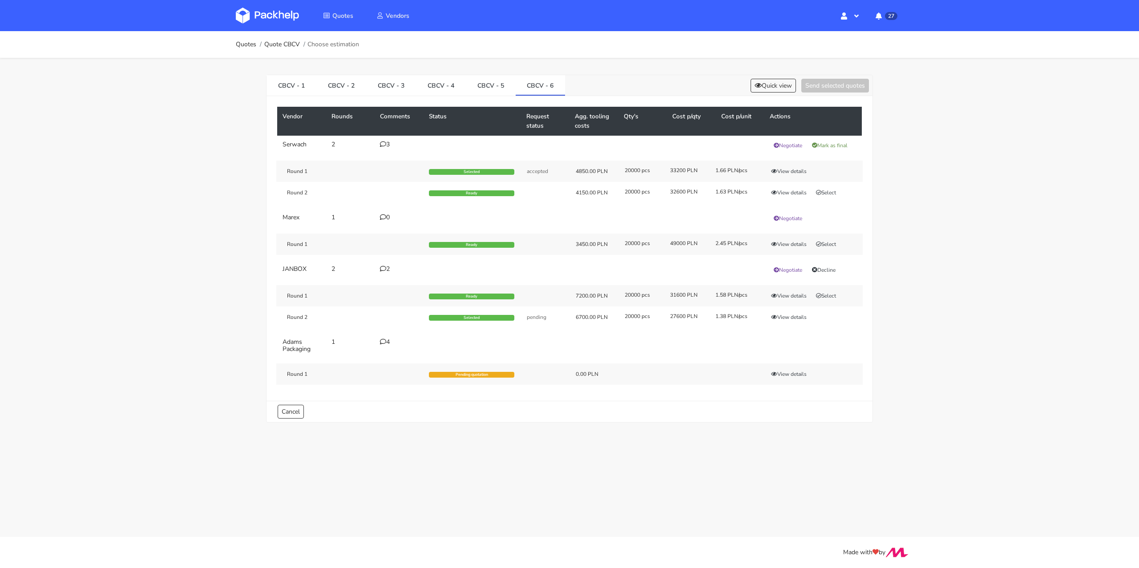
click at [388, 267] on div "2" at bounding box center [399, 269] width 38 height 7
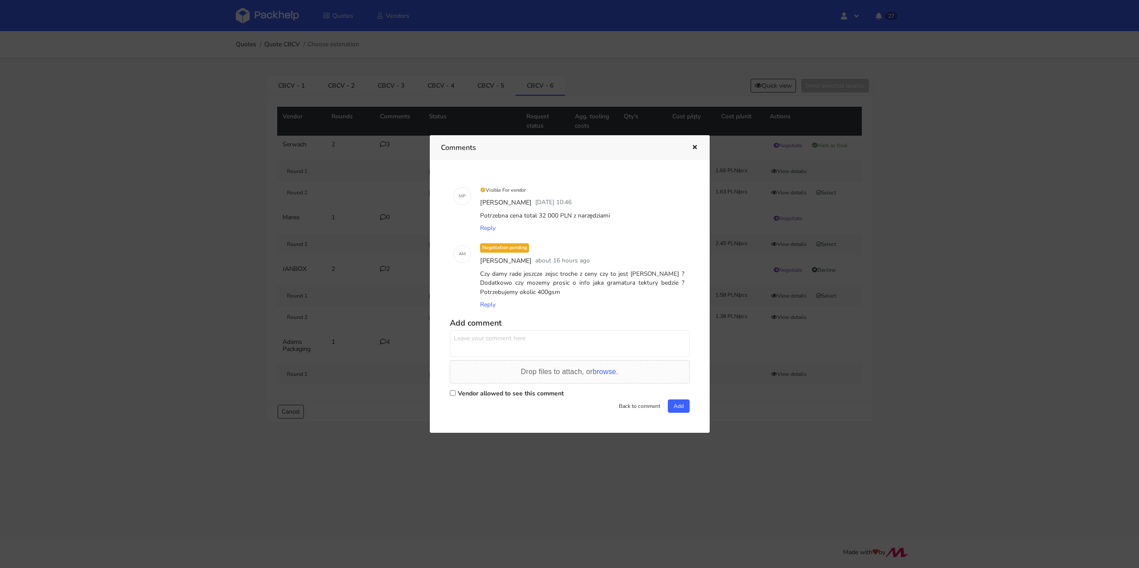
click at [691, 146] on icon "button" at bounding box center [695, 148] width 8 height 6
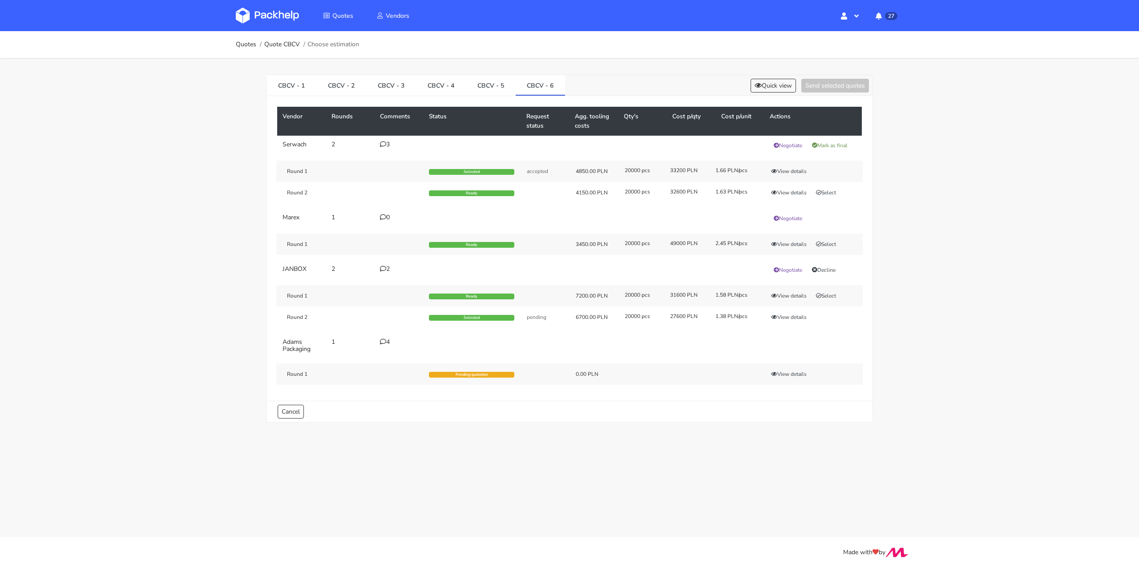
click at [390, 266] on div "2" at bounding box center [399, 269] width 38 height 7
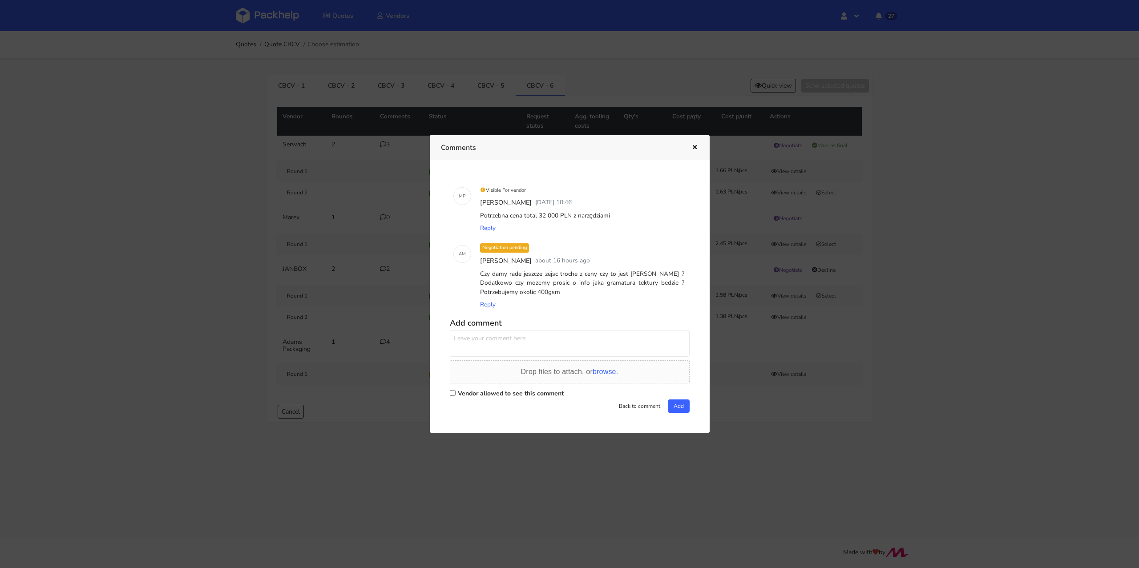
click at [694, 146] on icon "button" at bounding box center [695, 148] width 8 height 6
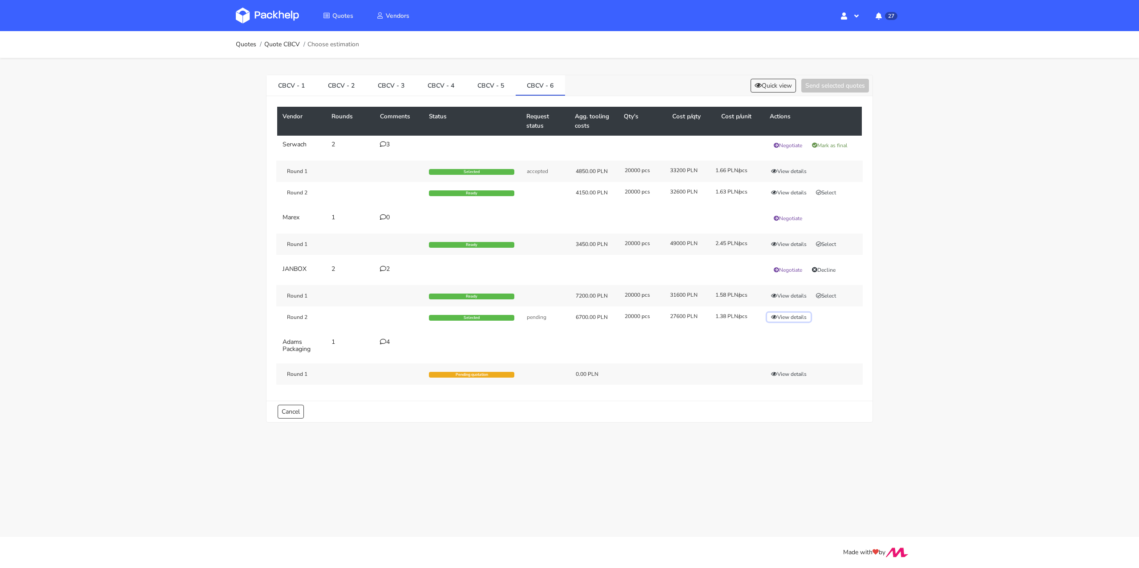
click at [787, 315] on button "View details" at bounding box center [789, 317] width 44 height 9
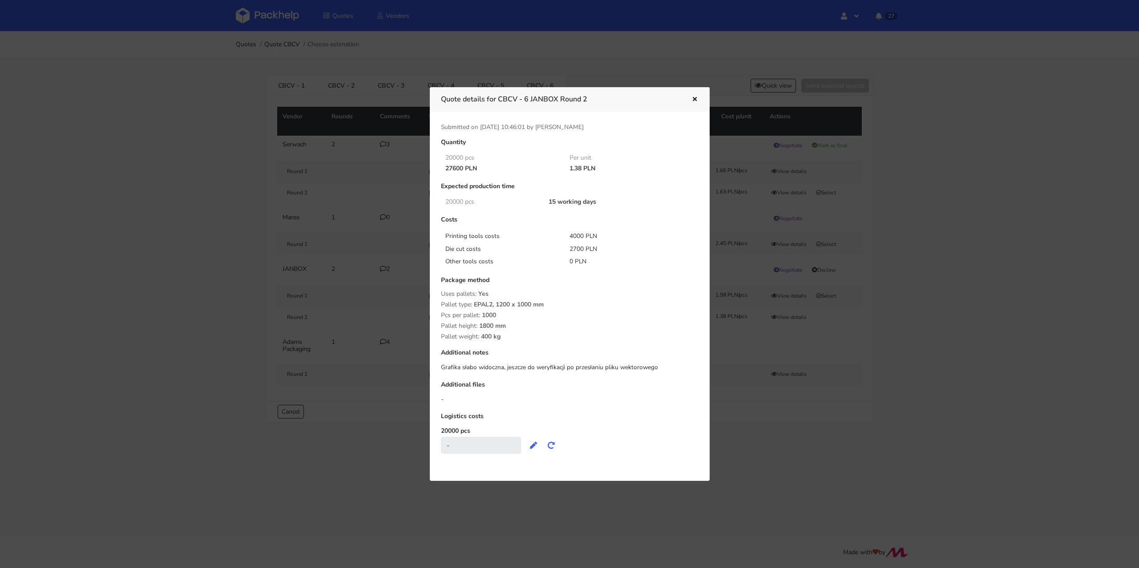
click at [697, 97] on icon "button" at bounding box center [695, 100] width 8 height 6
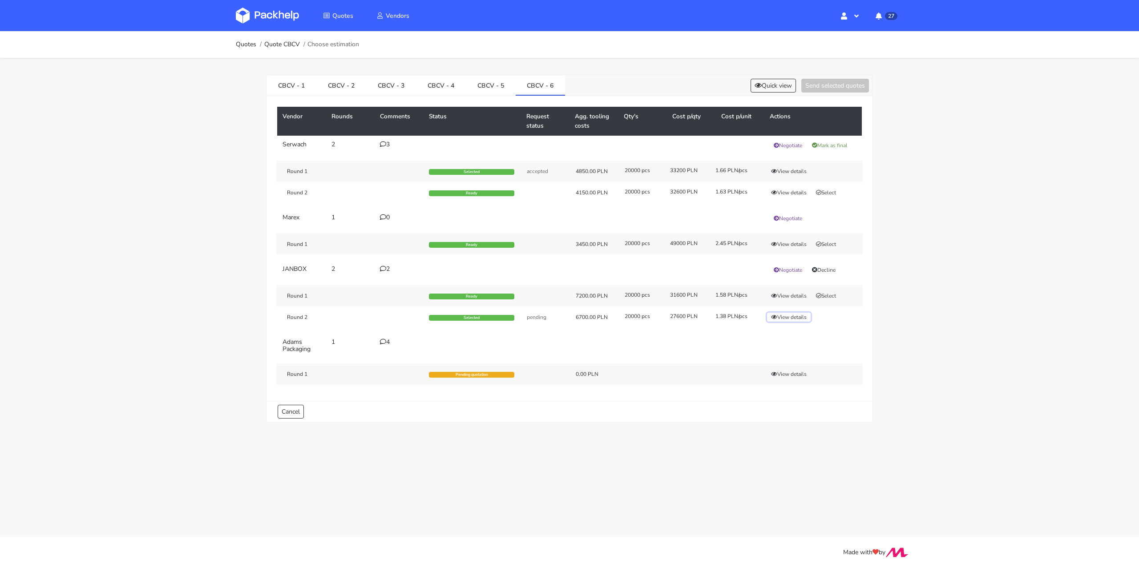
click at [781, 313] on button "View details" at bounding box center [789, 317] width 44 height 9
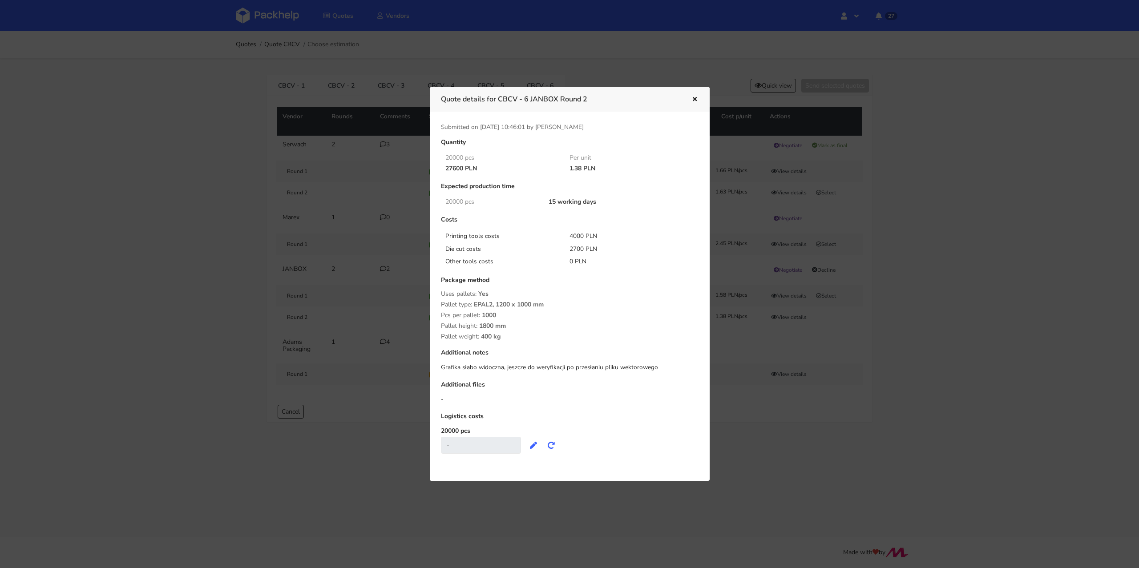
click at [692, 98] on icon "button" at bounding box center [695, 100] width 8 height 6
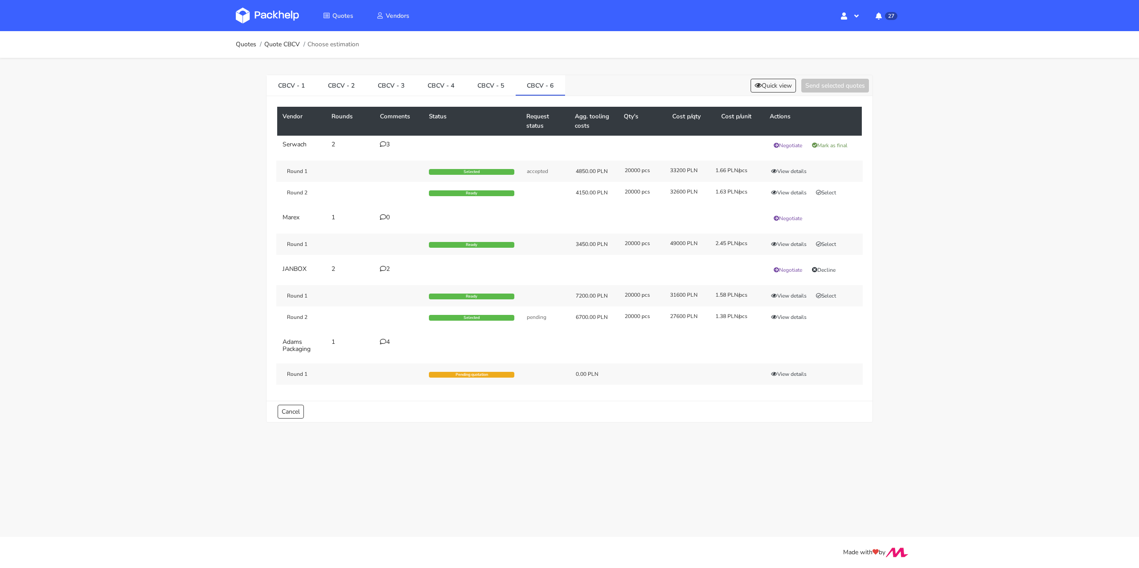
click at [384, 266] on icon at bounding box center [383, 269] width 6 height 6
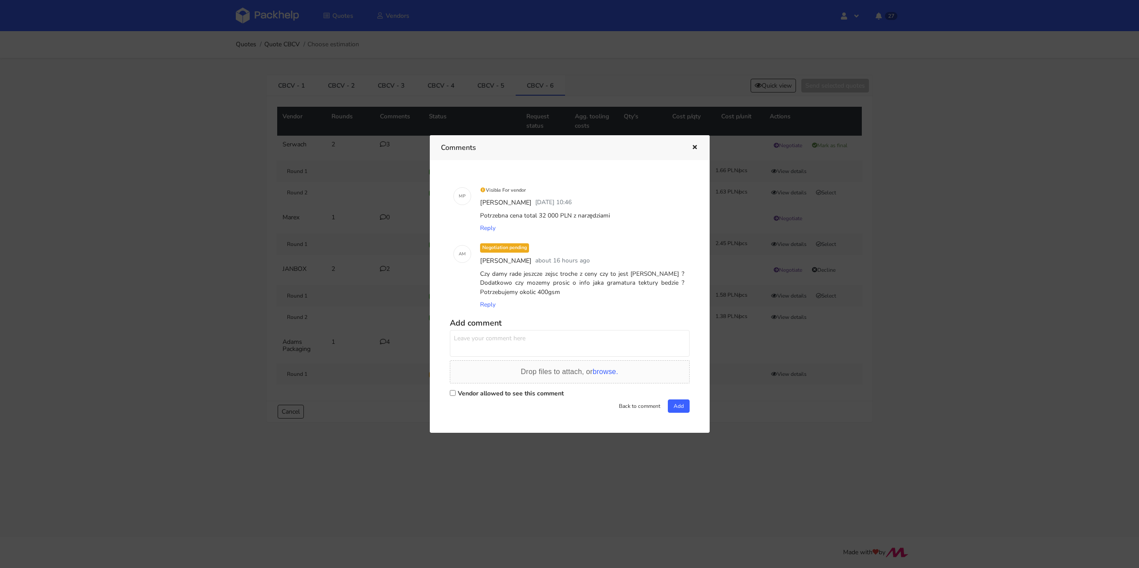
click at [463, 393] on label "Vendor allowed to see this comment" at bounding box center [511, 393] width 106 height 8
click at [456, 393] on input "Vendor allowed to see this comment" at bounding box center [453, 393] width 6 height 6
checkbox input "true"
click at [478, 342] on textarea at bounding box center [570, 343] width 240 height 27
click at [570, 346] on textarea "Hej Sylwia jaką gramaturę mamy tutaj policzoną? Czy podana cena jest już ostate…" at bounding box center [570, 343] width 240 height 27
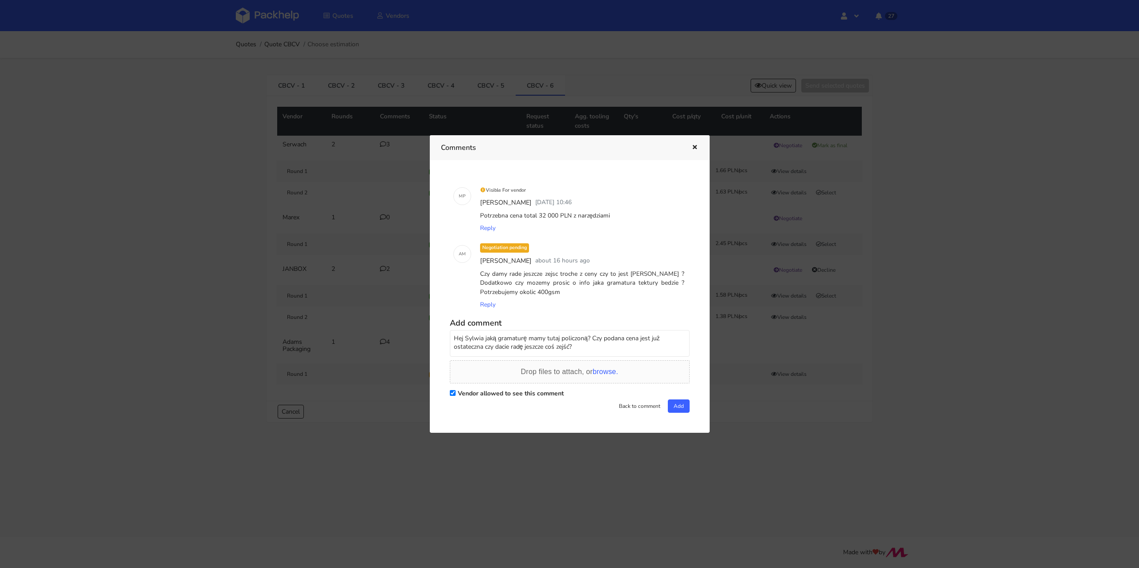
drag, startPoint x: 481, startPoint y: 293, endPoint x: 565, endPoint y: 291, distance: 83.7
click at [565, 291] on div "Czy [PERSON_NAME] jeszcze zejsc [PERSON_NAME] z ceny czy to jest [PERSON_NAME] …" at bounding box center [582, 283] width 208 height 31
copy div "Potrzebujemy okolic 400gsm"
click at [589, 338] on textarea "Hej Sylwia jaką gramaturę mamy tutaj policzoną? Czy podana cena jest już ostate…" at bounding box center [570, 343] width 240 height 27
paste textarea "Potrzebujemy okolic 400gsm"
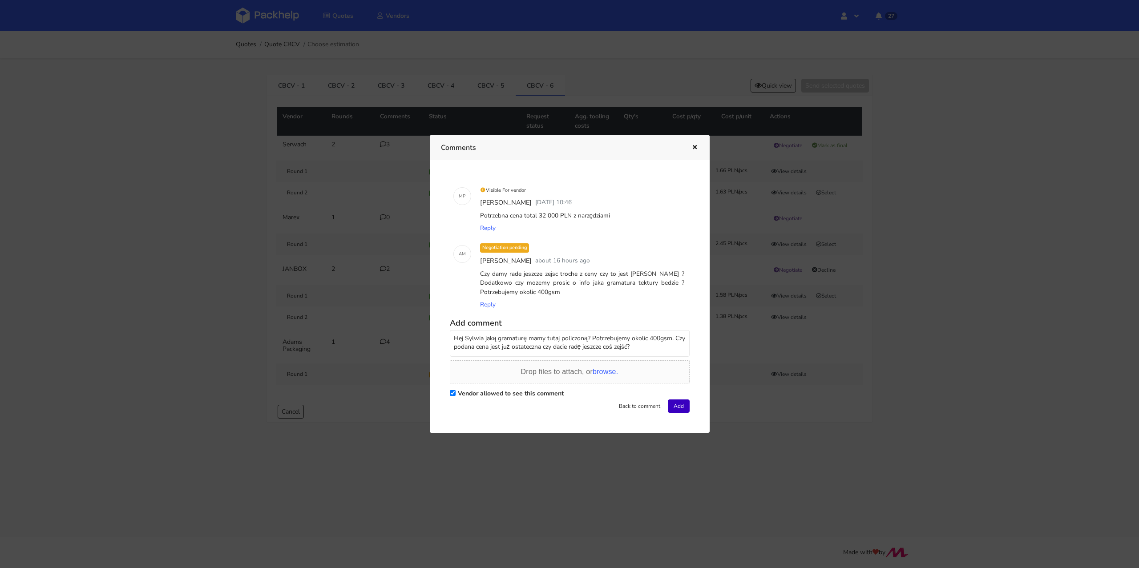
type textarea "Hej Sylwia jaką gramaturę mamy tutaj policzoną? Potrzebujemy okolic 400gsm. Czy…"
click at [678, 402] on button "Add" at bounding box center [679, 406] width 22 height 13
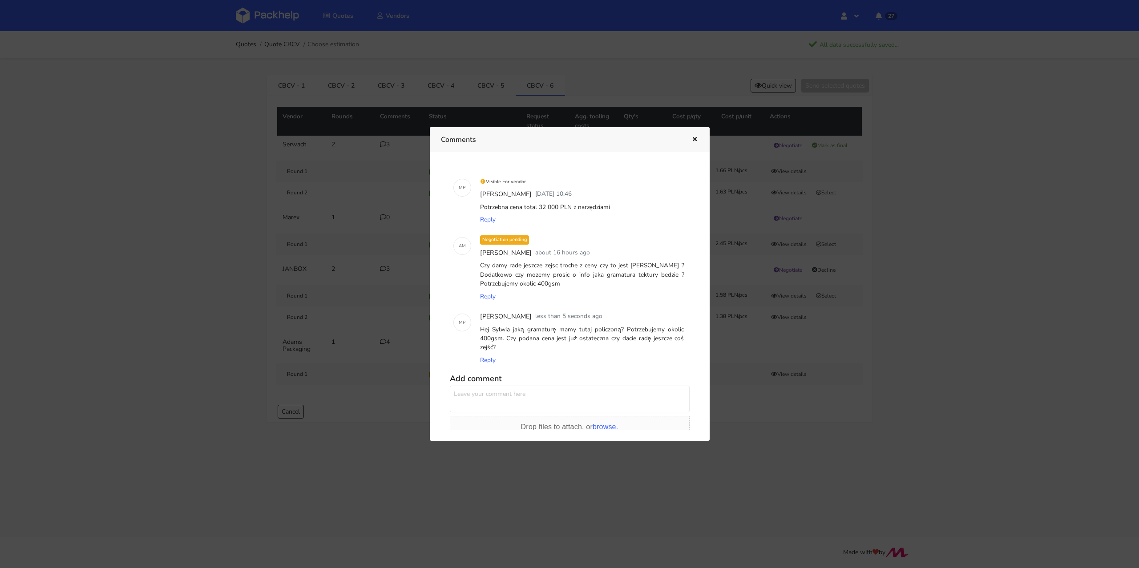
click at [694, 136] on button "button" at bounding box center [694, 140] width 10 height 12
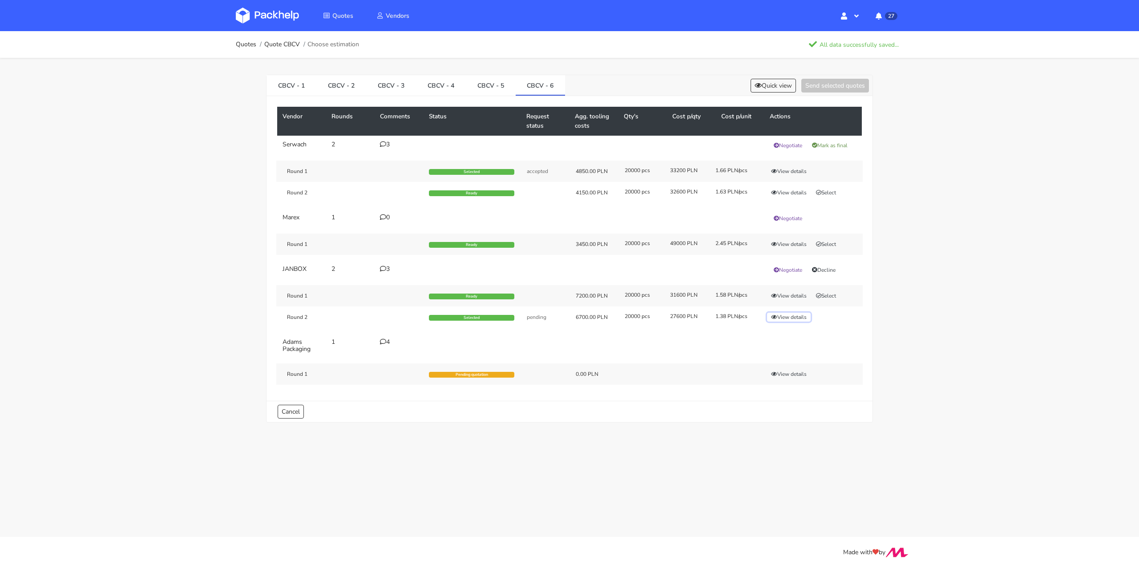
click at [784, 313] on button "View details" at bounding box center [789, 317] width 44 height 9
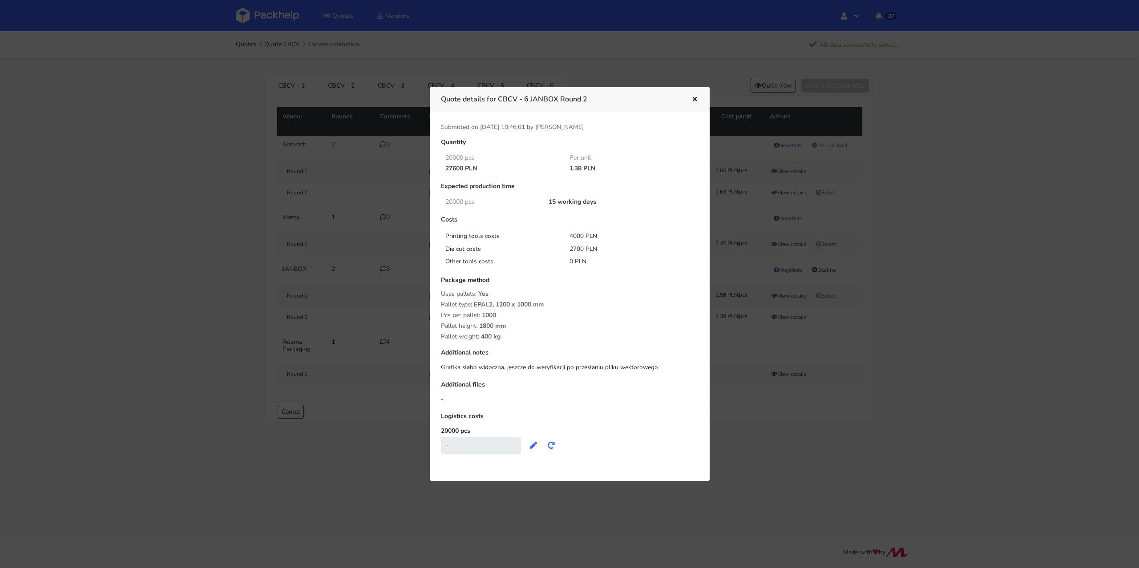
click at [914, 307] on div at bounding box center [569, 284] width 1139 height 568
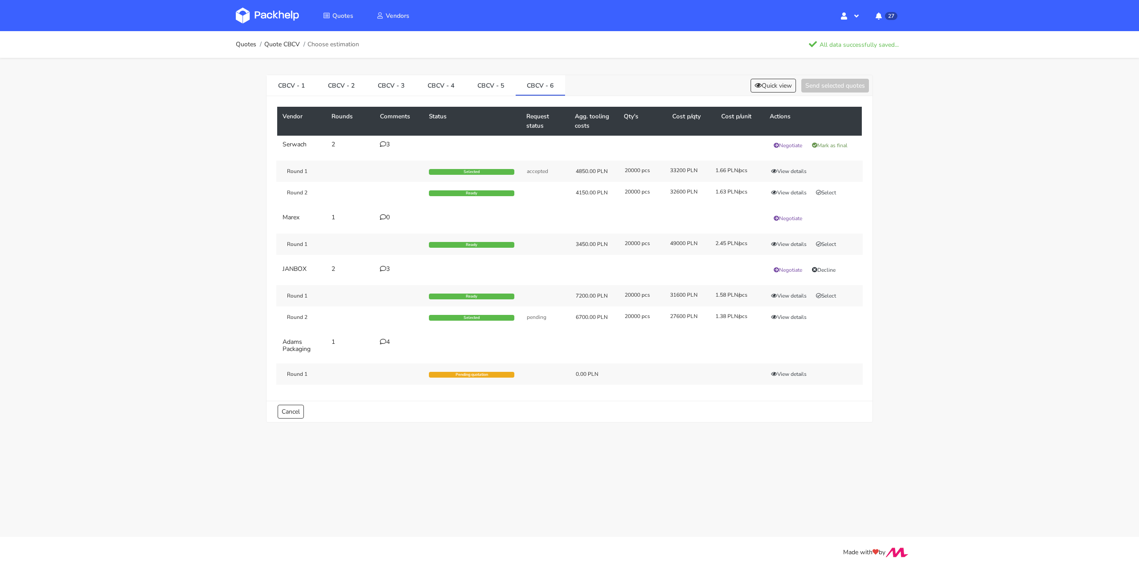
click at [382, 266] on icon at bounding box center [383, 269] width 6 height 6
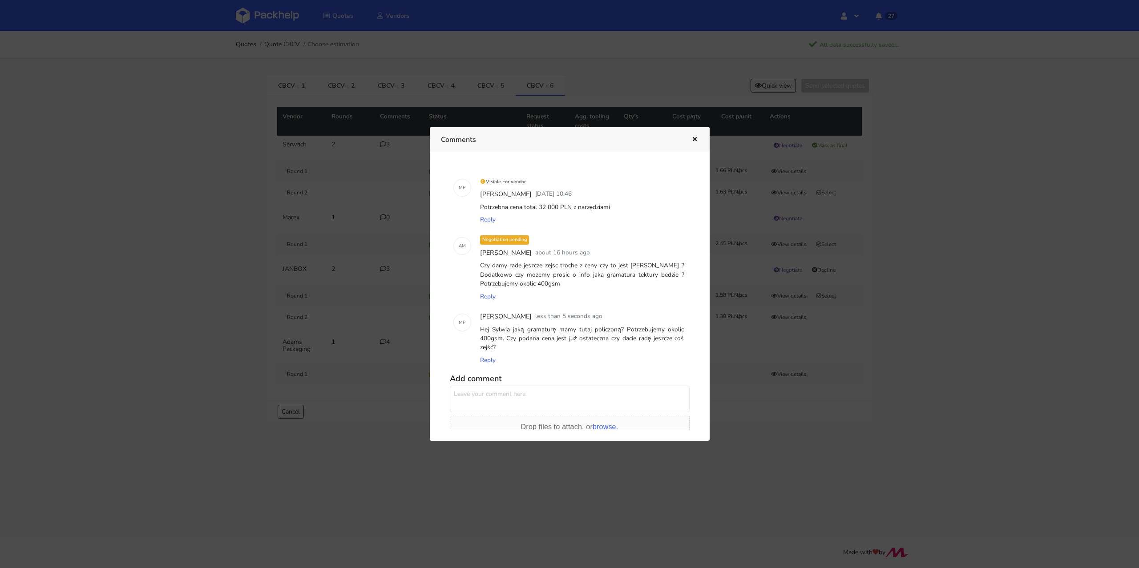
click at [182, 308] on div at bounding box center [569, 284] width 1139 height 568
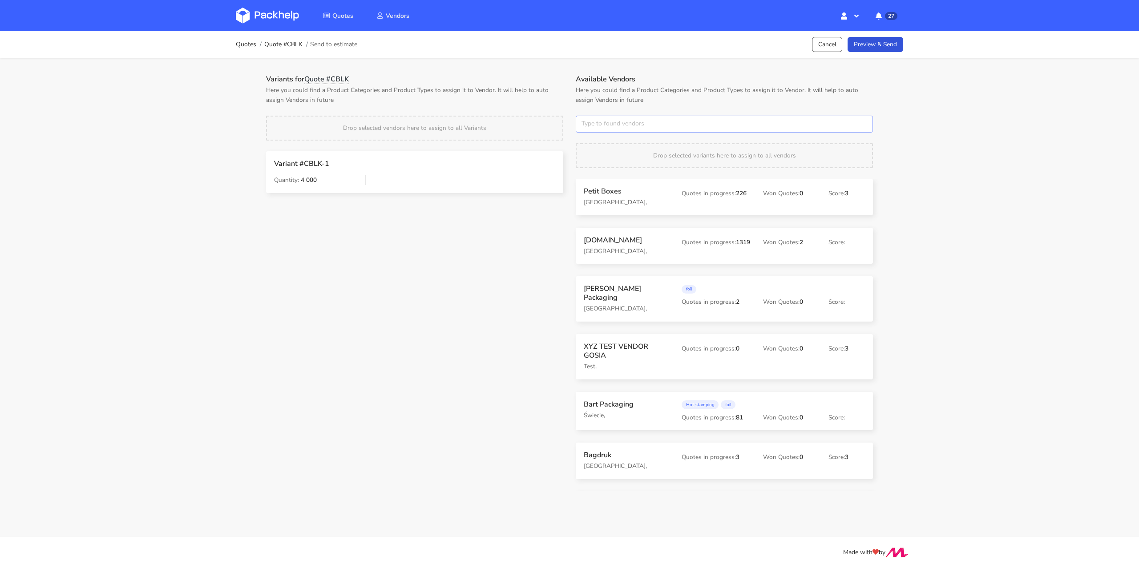
click at [599, 122] on input "text" at bounding box center [724, 124] width 297 height 17
type input "karton-pak"
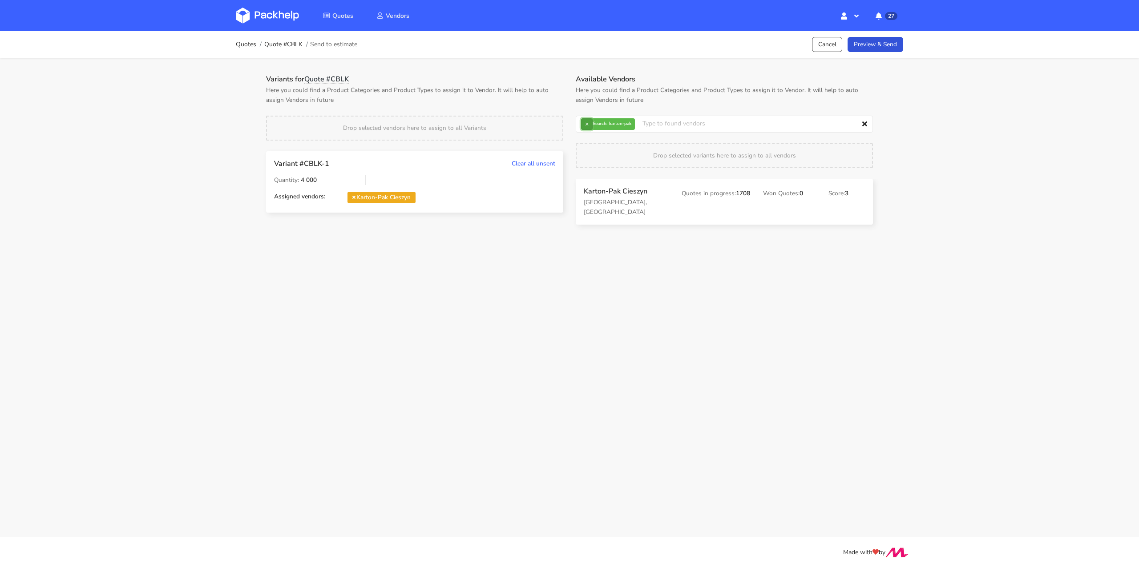
click at [586, 126] on button "×" at bounding box center [587, 124] width 12 height 12
click at [586, 126] on input "text" at bounding box center [724, 124] width 297 height 17
type input "janbox"
click at [585, 127] on button "×" at bounding box center [587, 124] width 12 height 12
click at [590, 125] on input "text" at bounding box center [724, 124] width 297 height 17
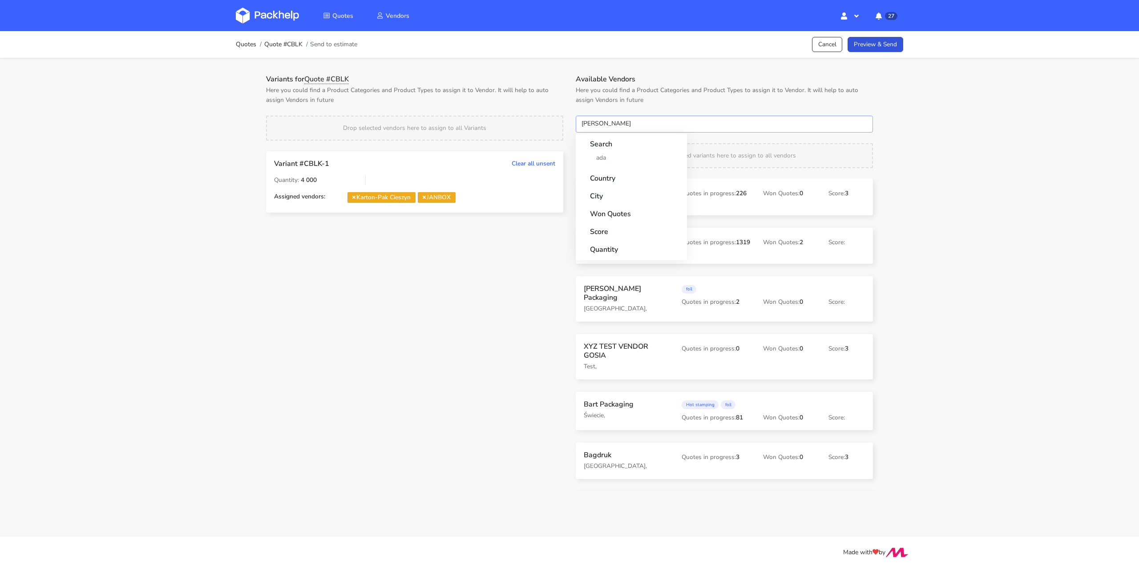
type input "adams"
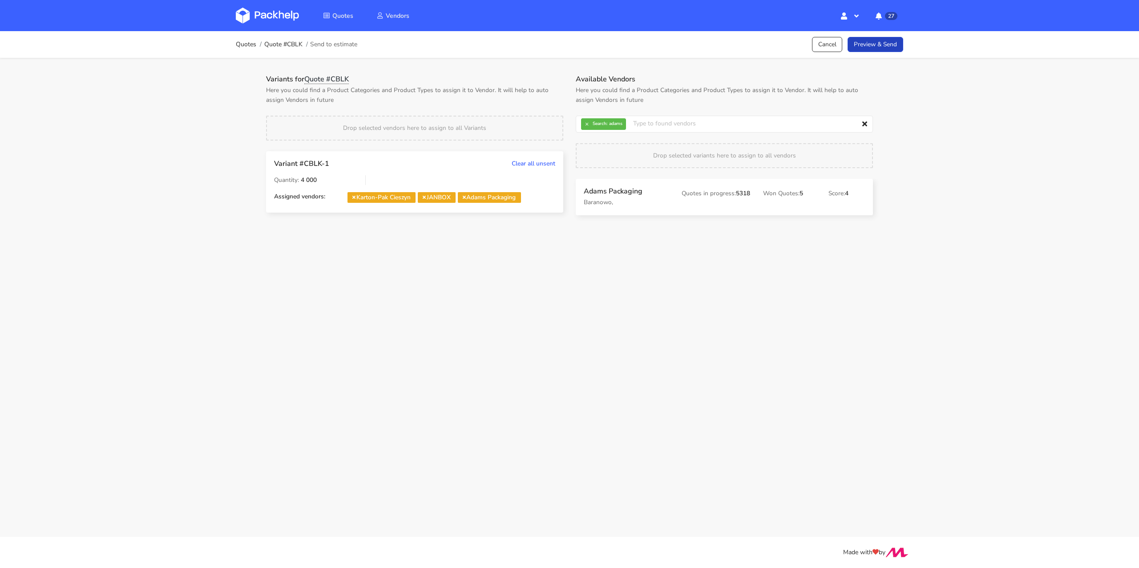
click at [871, 45] on link "Preview & Send" at bounding box center [876, 45] width 56 height 16
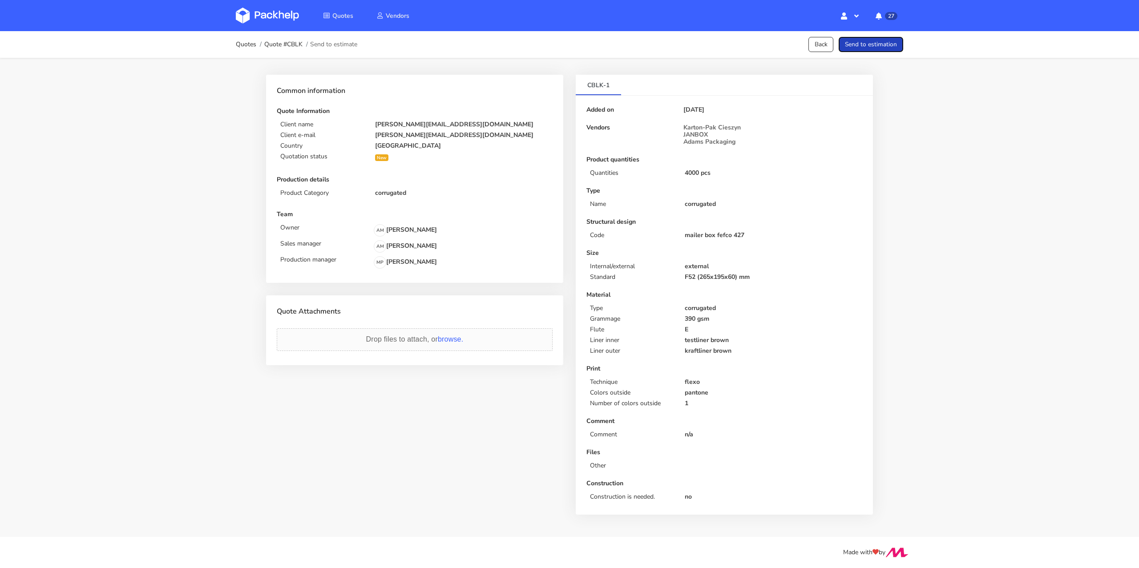
click at [871, 45] on button "Send to estimation" at bounding box center [871, 45] width 65 height 16
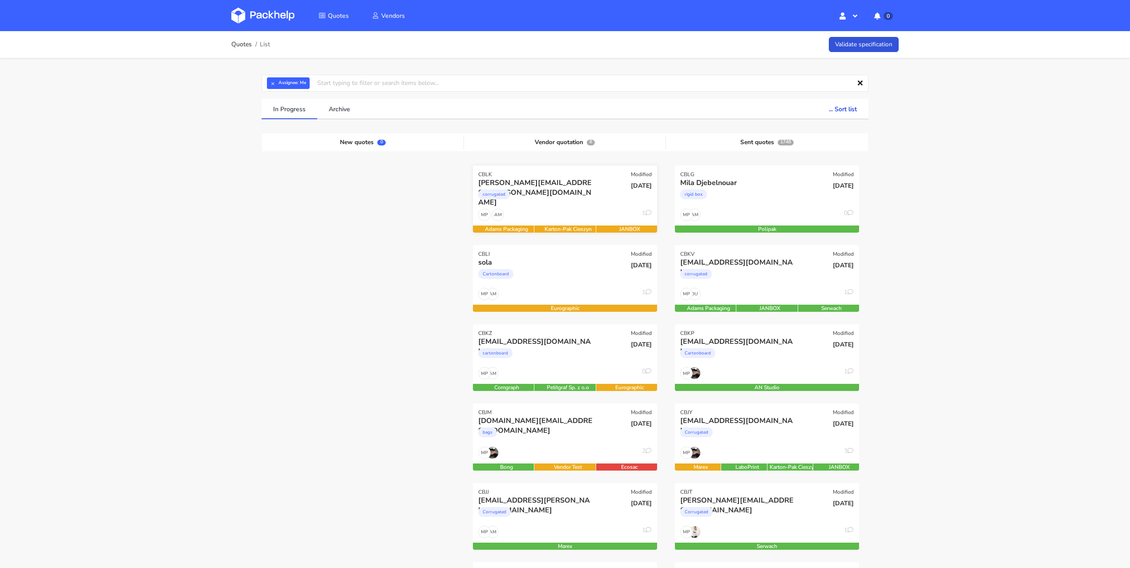
click at [544, 186] on div "cora.gonzales@free.fr" at bounding box center [537, 183] width 118 height 10
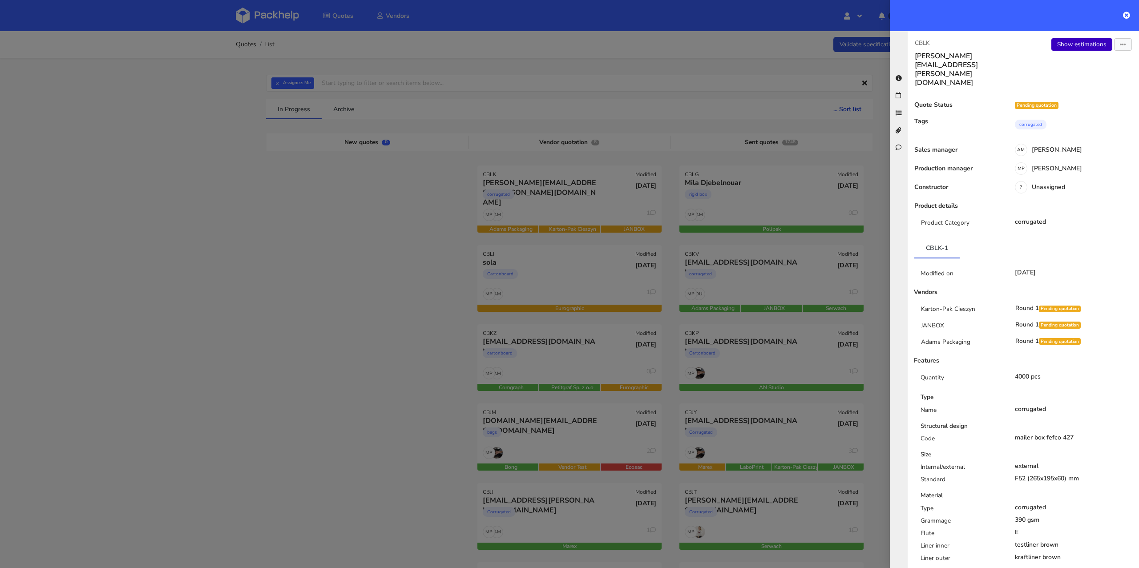
click at [1074, 38] on link "Show estimations" at bounding box center [1081, 44] width 61 height 12
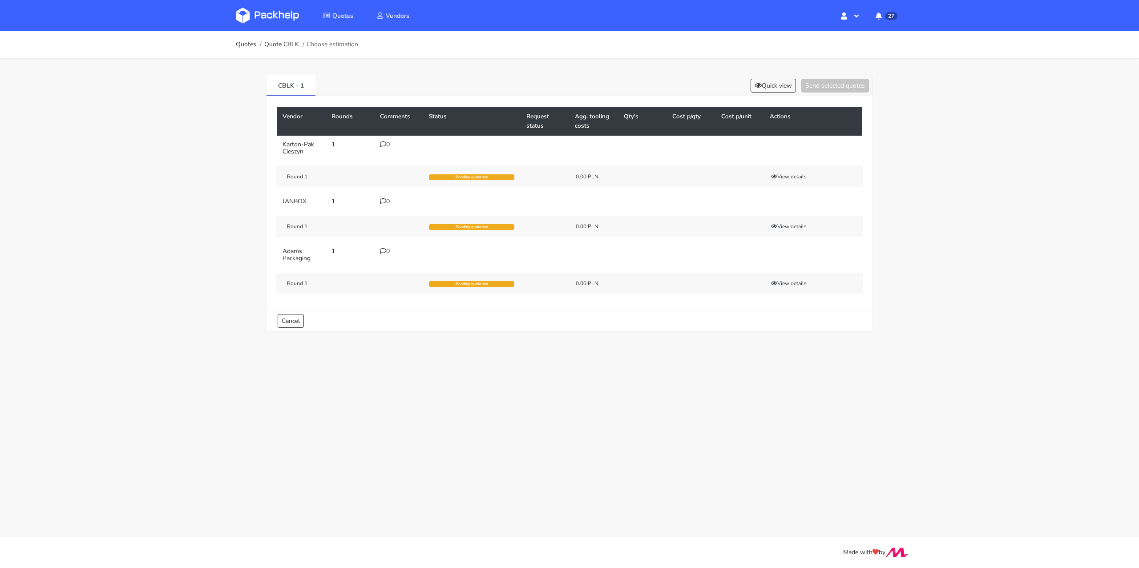
click at [389, 138] on td "0" at bounding box center [399, 148] width 49 height 25
click at [385, 142] on icon at bounding box center [383, 144] width 6 height 6
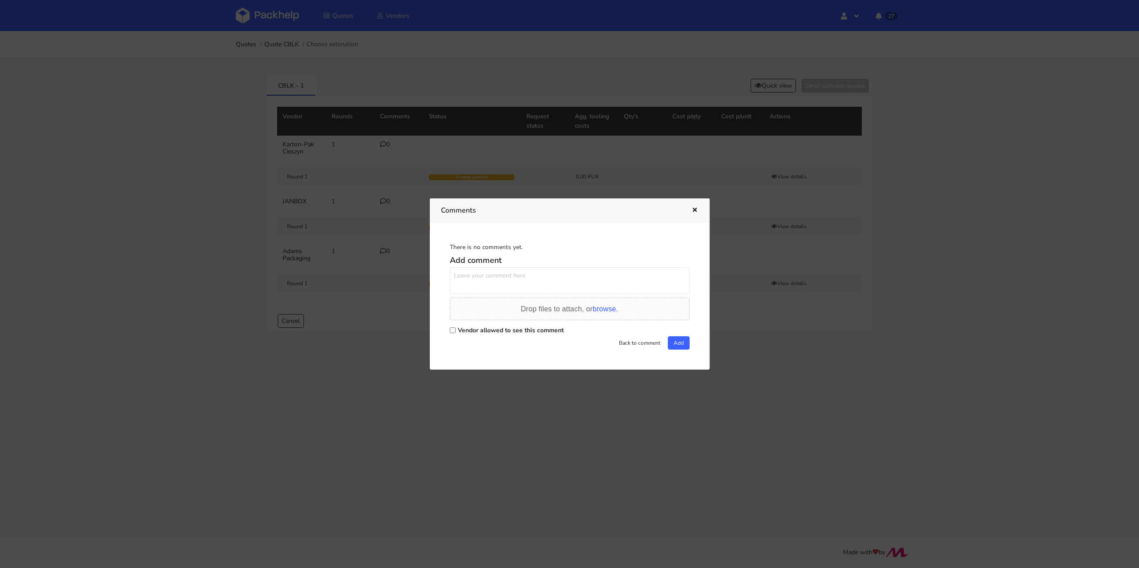
click at [455, 330] on input "Vendor allowed to see this comment" at bounding box center [453, 330] width 6 height 6
checkbox input "true"
click at [494, 275] on textarea at bounding box center [570, 280] width 240 height 27
paste textarea "R204702977RLDB"
type textarea "Powtórka R204702977_RLDB"
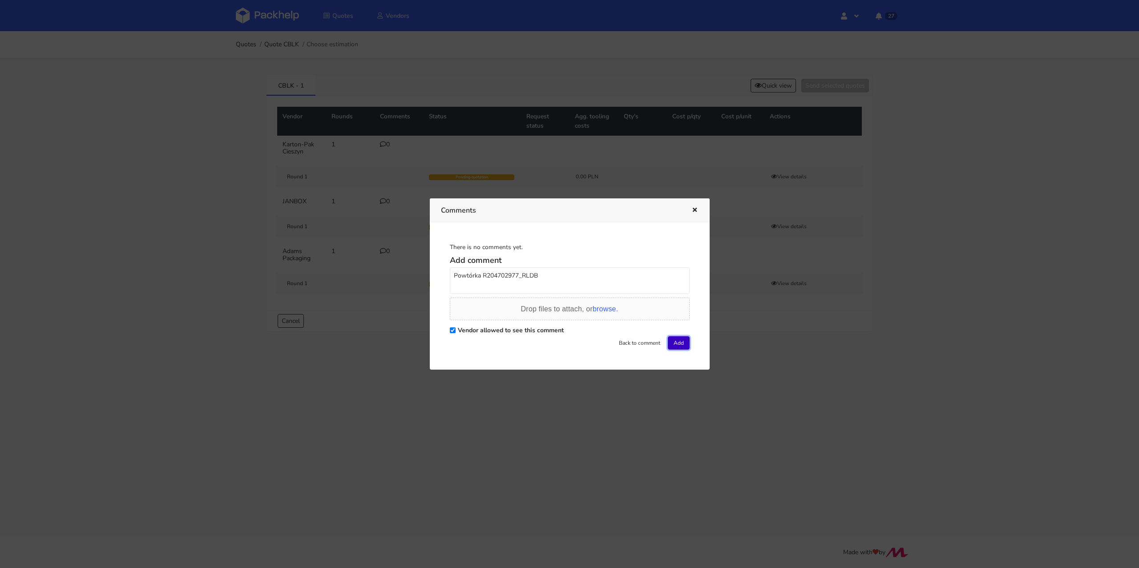
click at [680, 346] on button "Add" at bounding box center [679, 342] width 22 height 13
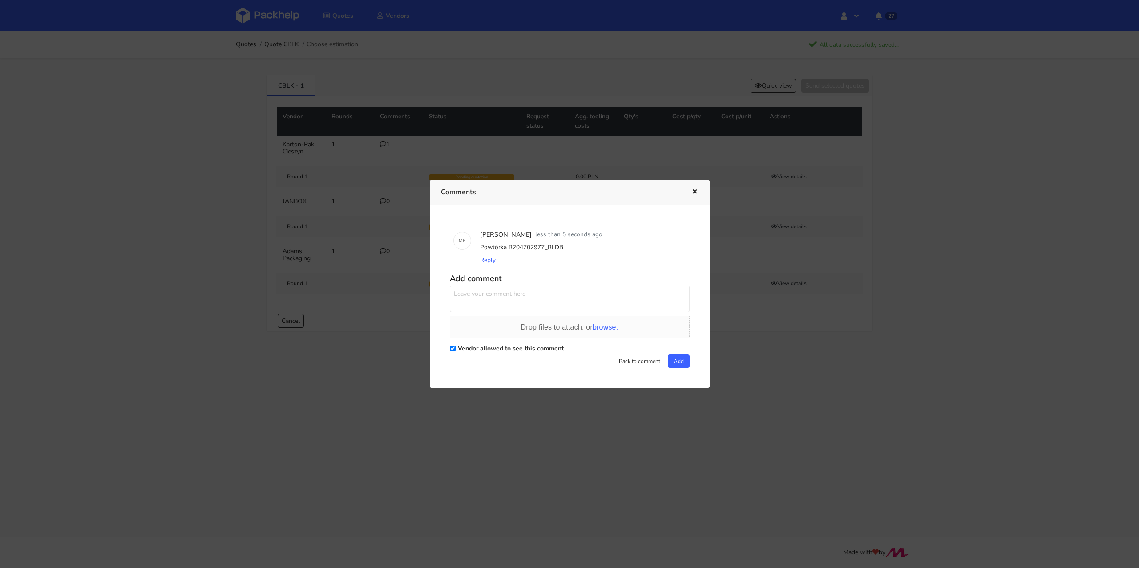
click at [693, 195] on icon "button" at bounding box center [695, 192] width 8 height 6
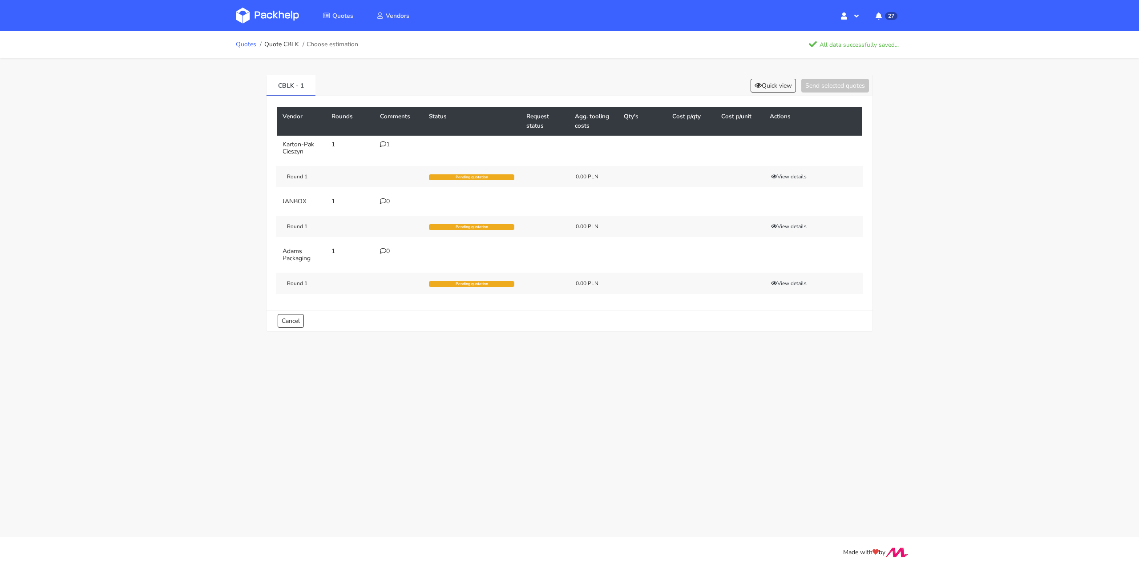
click at [245, 44] on link "Quotes" at bounding box center [246, 44] width 20 height 7
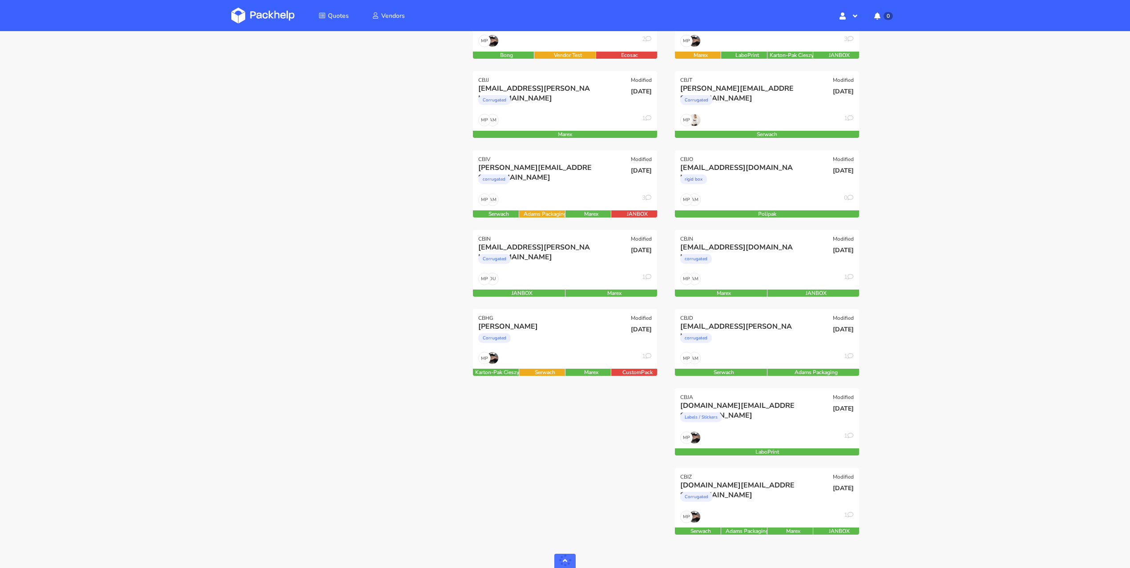
scroll to position [420, 0]
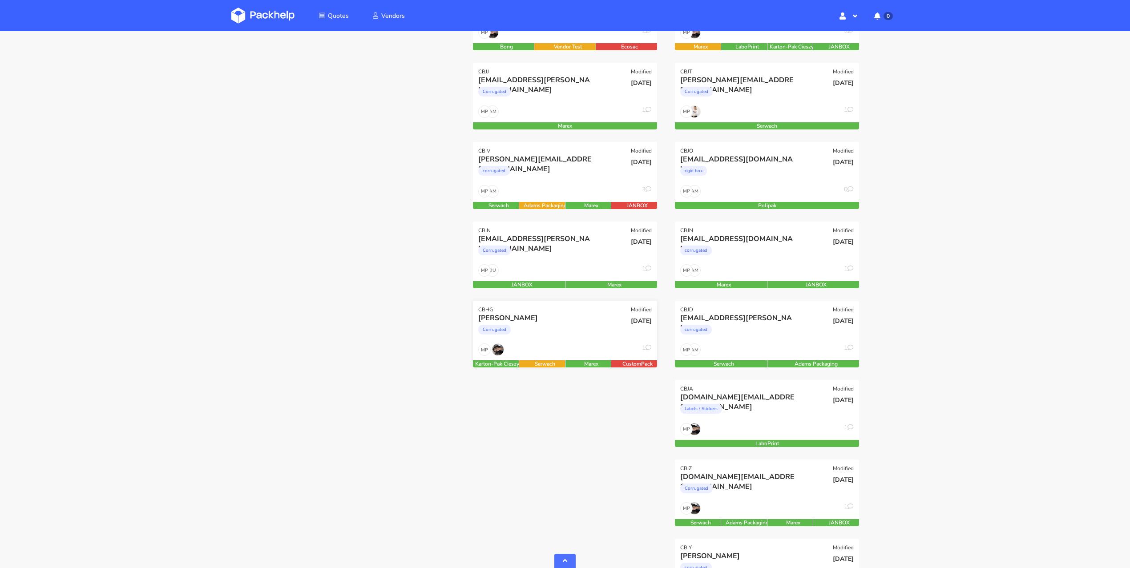
click at [592, 351] on div "MP 1" at bounding box center [565, 352] width 184 height 17
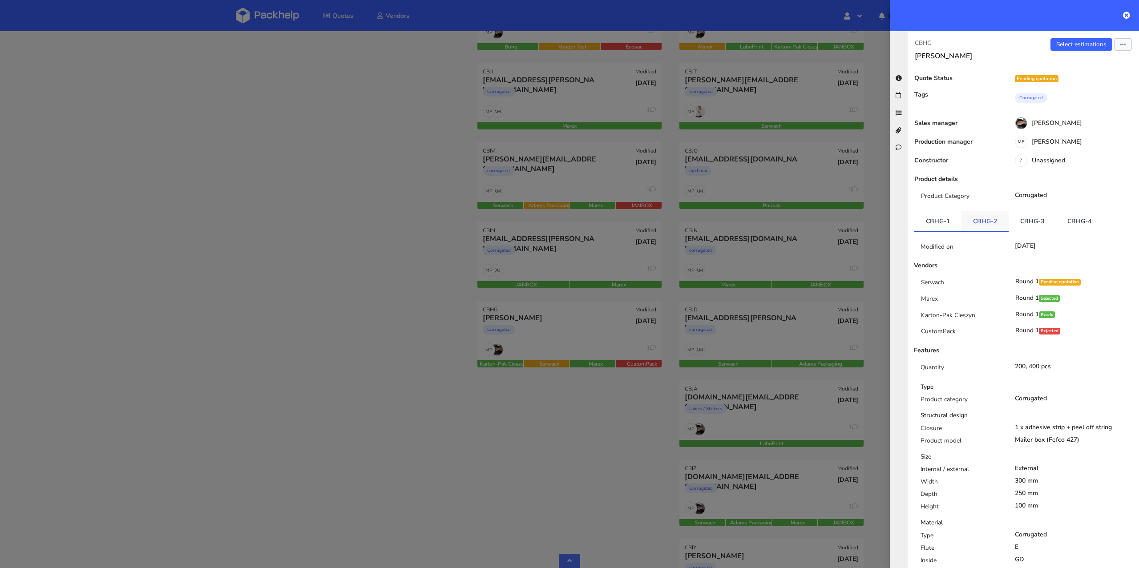
click at [987, 222] on link "CBHG-2" at bounding box center [985, 221] width 47 height 20
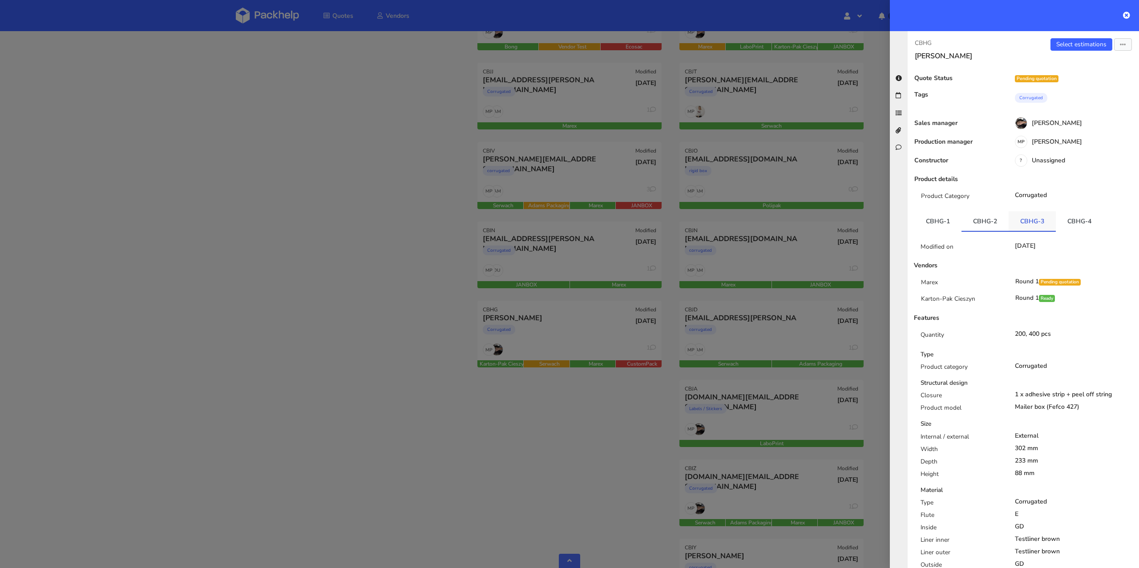
click at [1051, 220] on link "CBHG-3" at bounding box center [1032, 221] width 47 height 20
click at [1075, 219] on link "CBHG-4" at bounding box center [1079, 221] width 47 height 20
click at [334, 227] on div at bounding box center [569, 284] width 1139 height 568
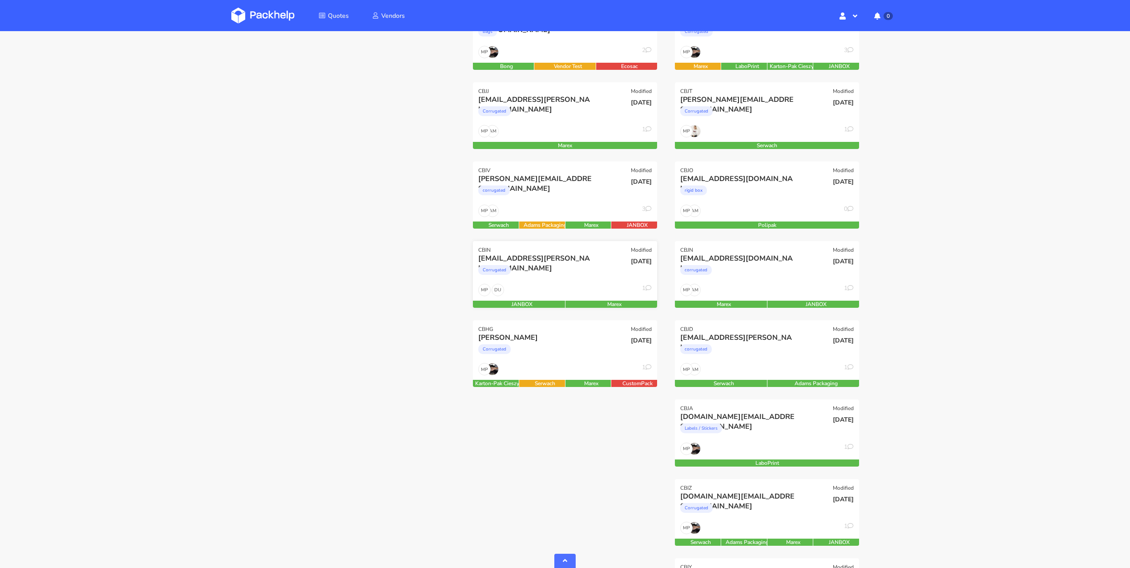
scroll to position [400, 0]
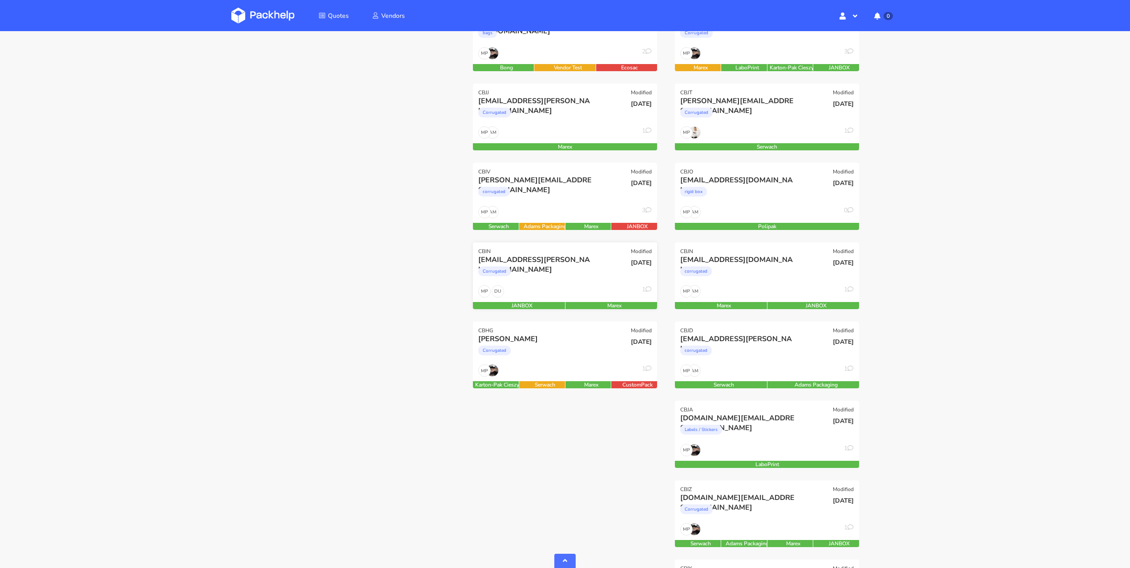
click at [548, 287] on div "DU MP 1" at bounding box center [565, 293] width 184 height 17
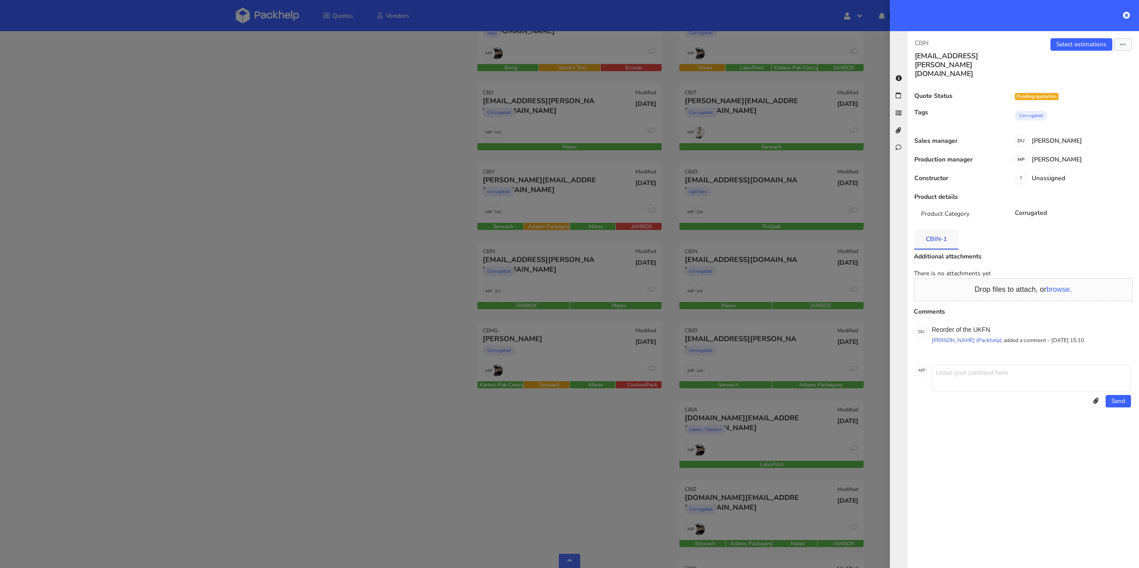
click at [942, 229] on link "CBIN-1" at bounding box center [936, 239] width 44 height 20
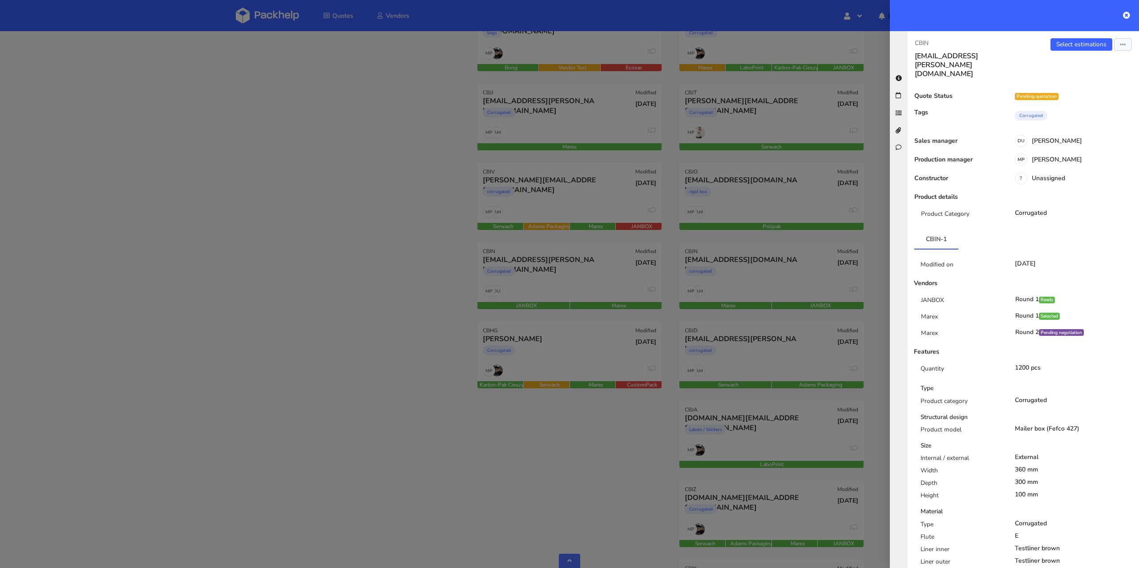
click at [446, 270] on div at bounding box center [569, 284] width 1139 height 568
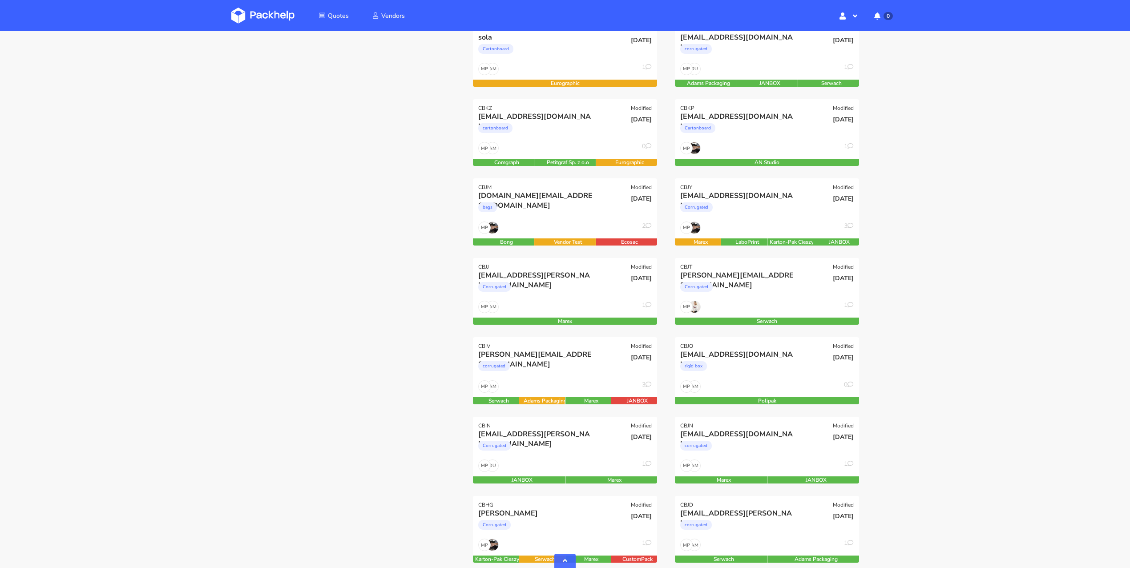
scroll to position [225, 0]
click at [575, 363] on div "corrugated" at bounding box center [537, 369] width 118 height 18
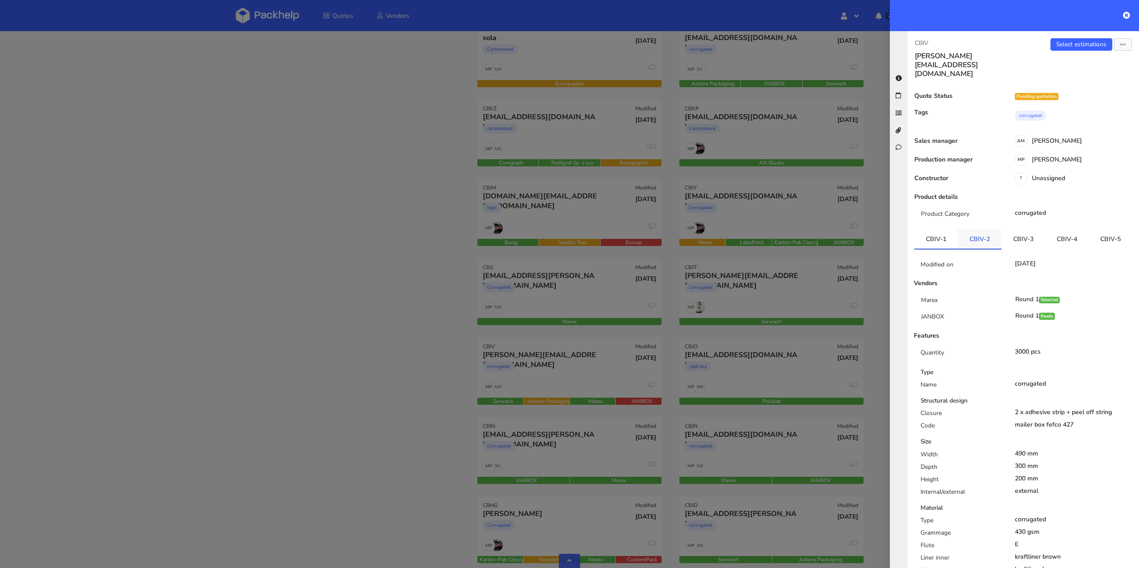
click at [988, 229] on link "CBIV-2" at bounding box center [980, 239] width 44 height 20
click at [1038, 229] on link "CBIV-3" at bounding box center [1024, 239] width 44 height 20
click at [1078, 229] on link "CBIV-4" at bounding box center [1067, 239] width 44 height 20
click at [1089, 242] on link "CBIV-5" at bounding box center [1111, 239] width 44 height 20
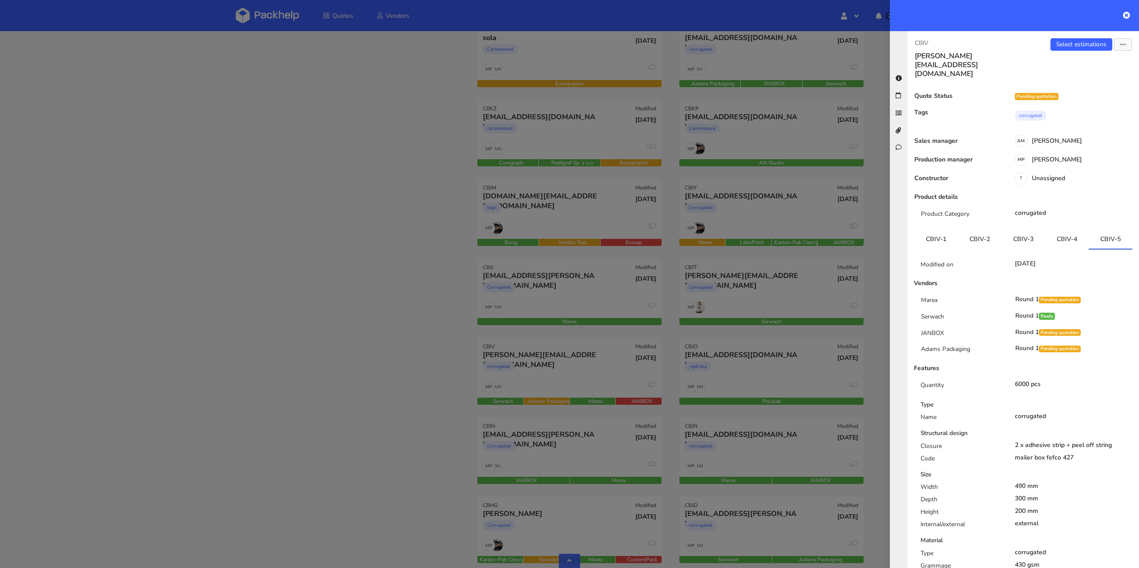
click at [376, 272] on div at bounding box center [569, 284] width 1139 height 568
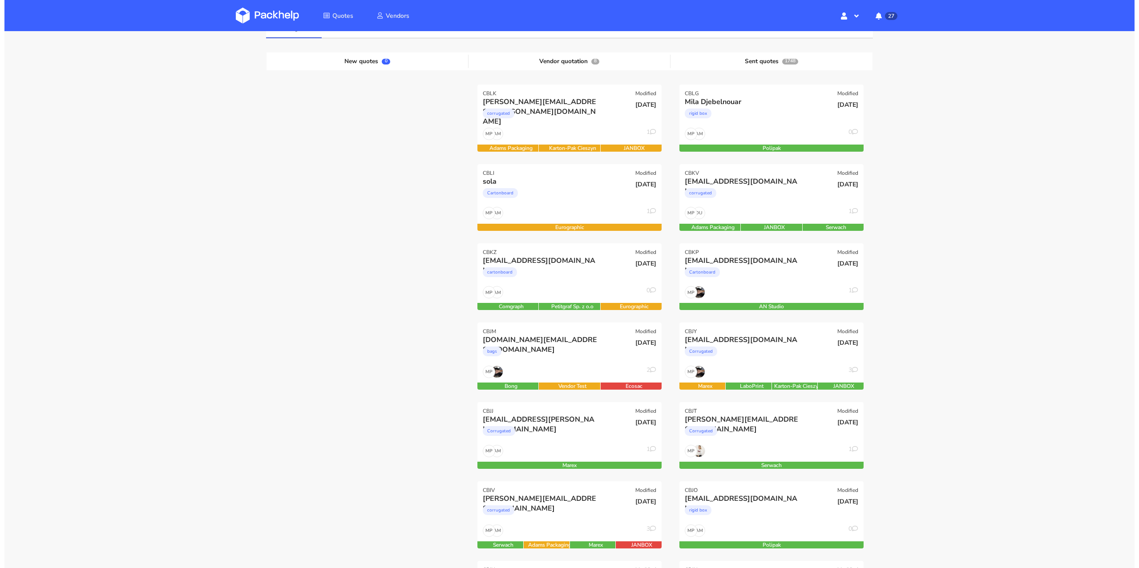
scroll to position [86, 0]
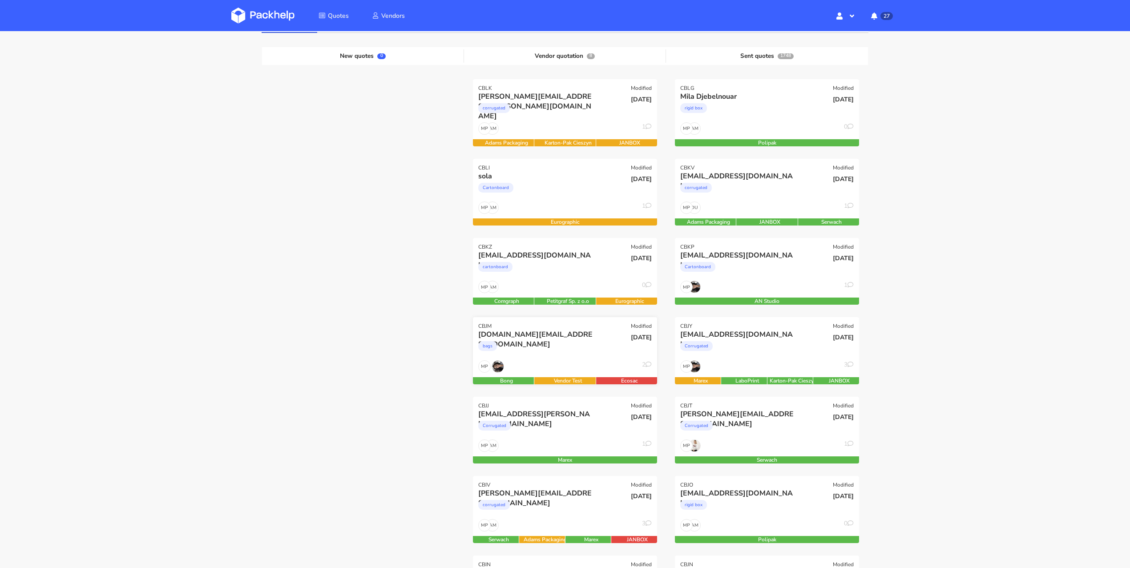
click at [601, 356] on div "[DATE]" at bounding box center [627, 345] width 62 height 30
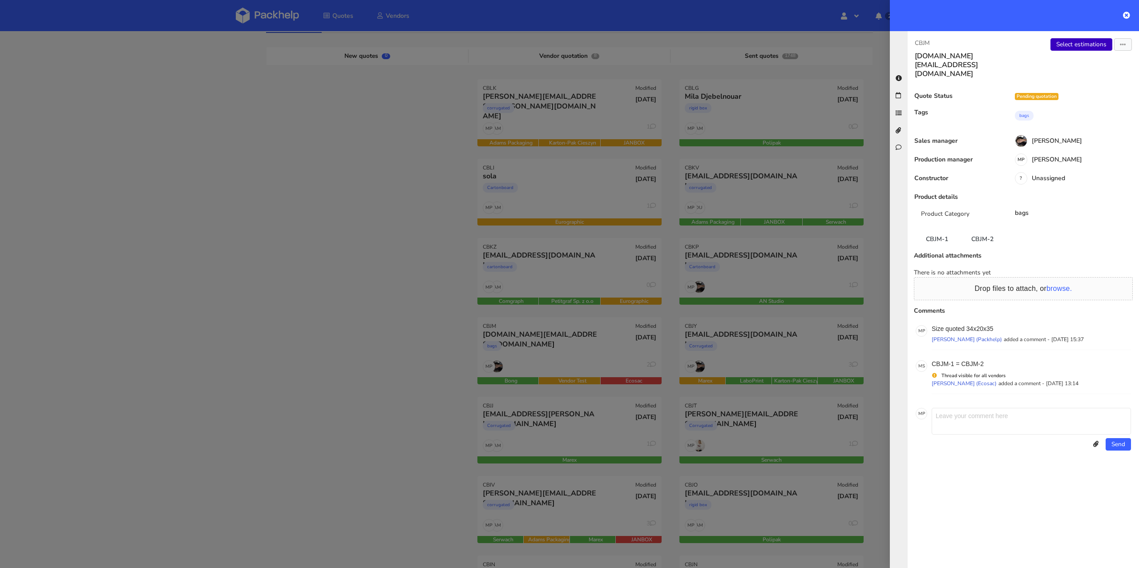
click at [1095, 46] on link "Select estimations" at bounding box center [1082, 44] width 62 height 12
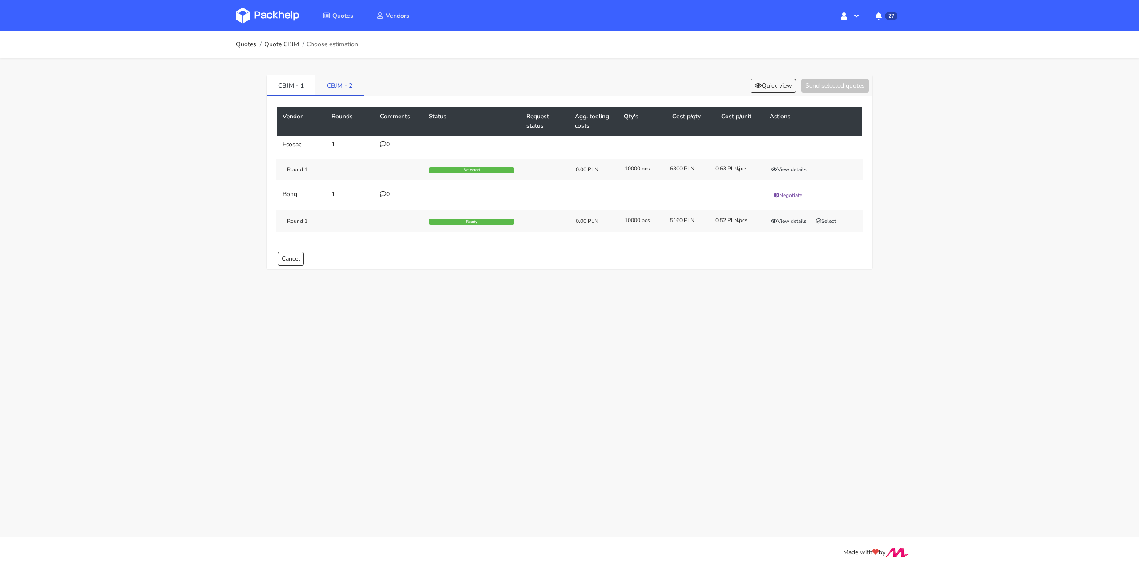
click at [335, 86] on link "CBJM - 2" at bounding box center [339, 85] width 49 height 20
click at [351, 87] on link "CBJM - 2" at bounding box center [339, 85] width 49 height 20
drag, startPoint x: 275, startPoint y: 86, endPoint x: 305, endPoint y: 89, distance: 29.9
click at [305, 89] on link "CBJM - 1" at bounding box center [291, 85] width 49 height 20
copy link "CBJM - 1"
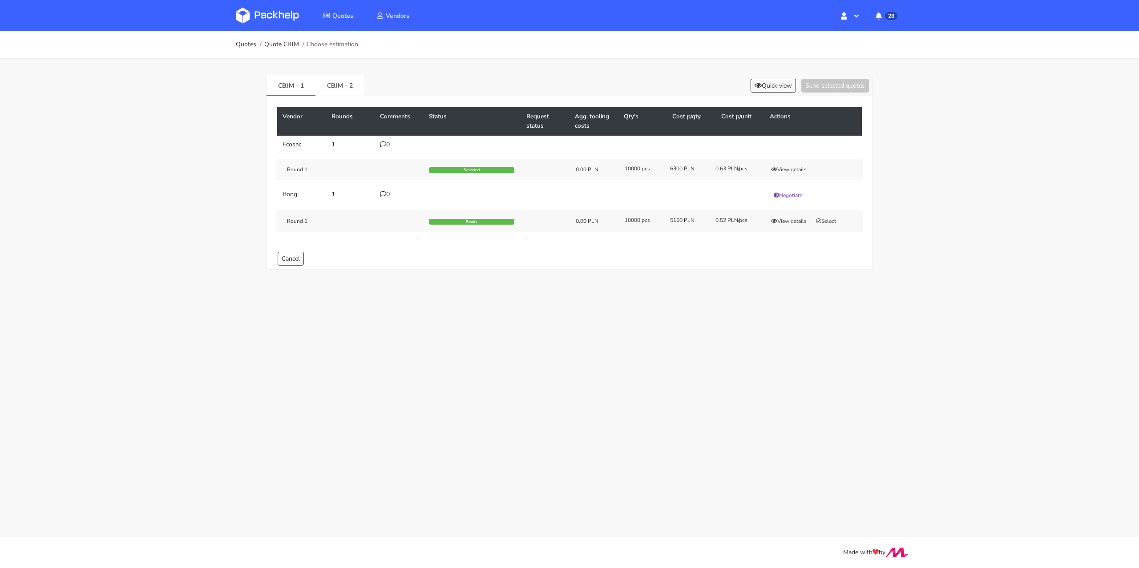
click at [292, 38] on ol "Quotes Quote CBJM Choose estimation" at bounding box center [297, 45] width 122 height 18
click at [292, 41] on link "Quote CBJM" at bounding box center [281, 44] width 35 height 7
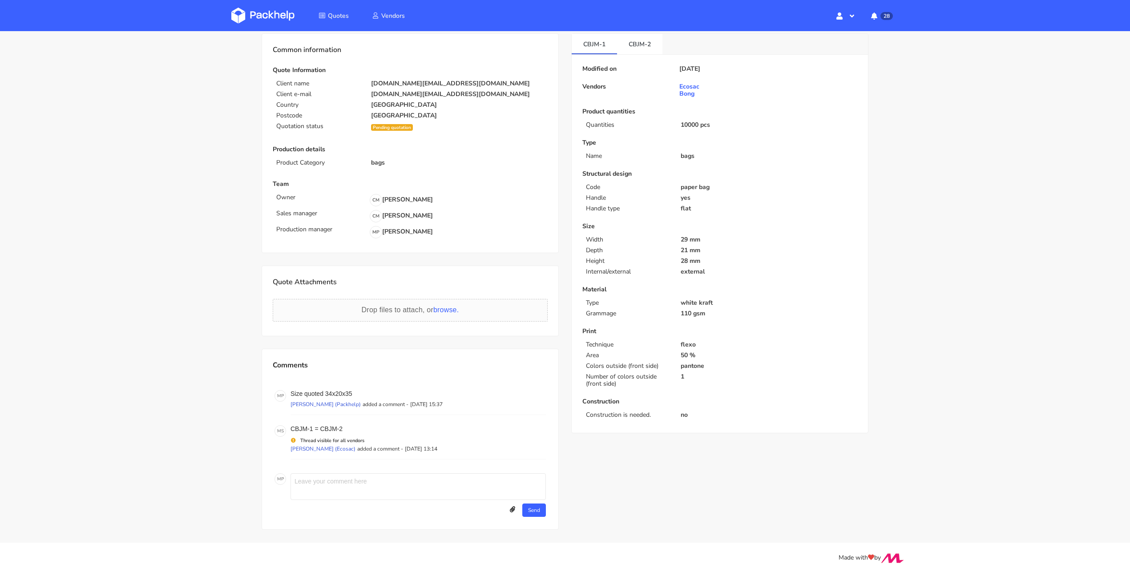
scroll to position [45, 0]
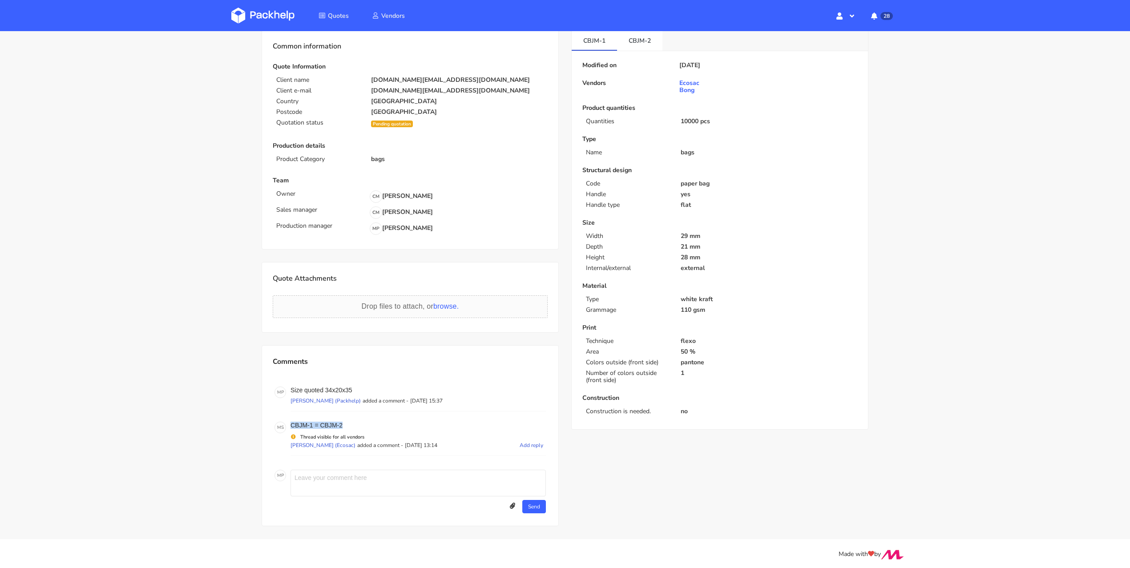
drag, startPoint x: 348, startPoint y: 423, endPoint x: 292, endPoint y: 423, distance: 56.5
click at [292, 423] on p "CBJM-1 = CBJM-2" at bounding box center [418, 425] width 255 height 7
copy p "CBJM-1 = CBJM-2"
click at [309, 478] on textarea at bounding box center [418, 483] width 255 height 27
paste textarea "CBJM-1 = CBJM-2"
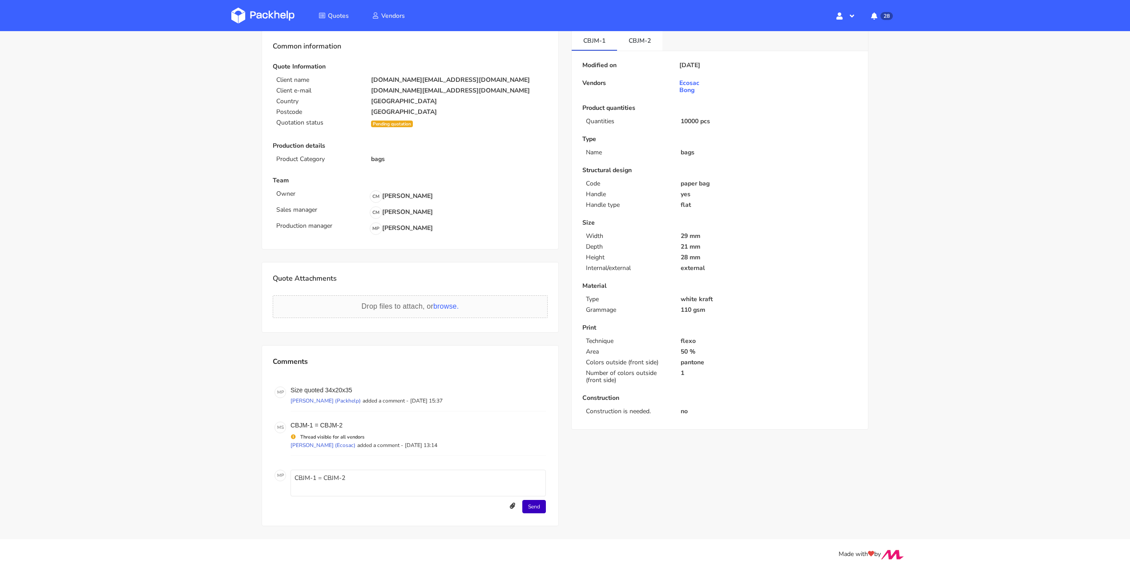
type textarea "CBJM-1 = CBJM-2"
click at [532, 507] on button "Send" at bounding box center [534, 506] width 24 height 13
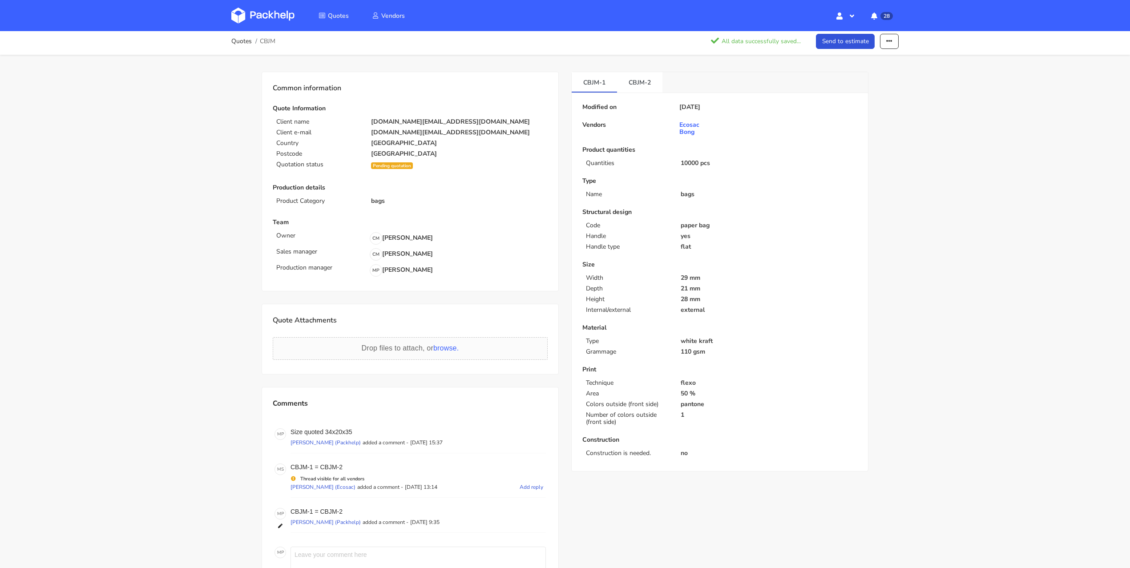
scroll to position [0, 0]
click at [647, 89] on link "CBJM-2" at bounding box center [639, 85] width 45 height 20
click at [886, 44] on button "button" at bounding box center [889, 45] width 19 height 16
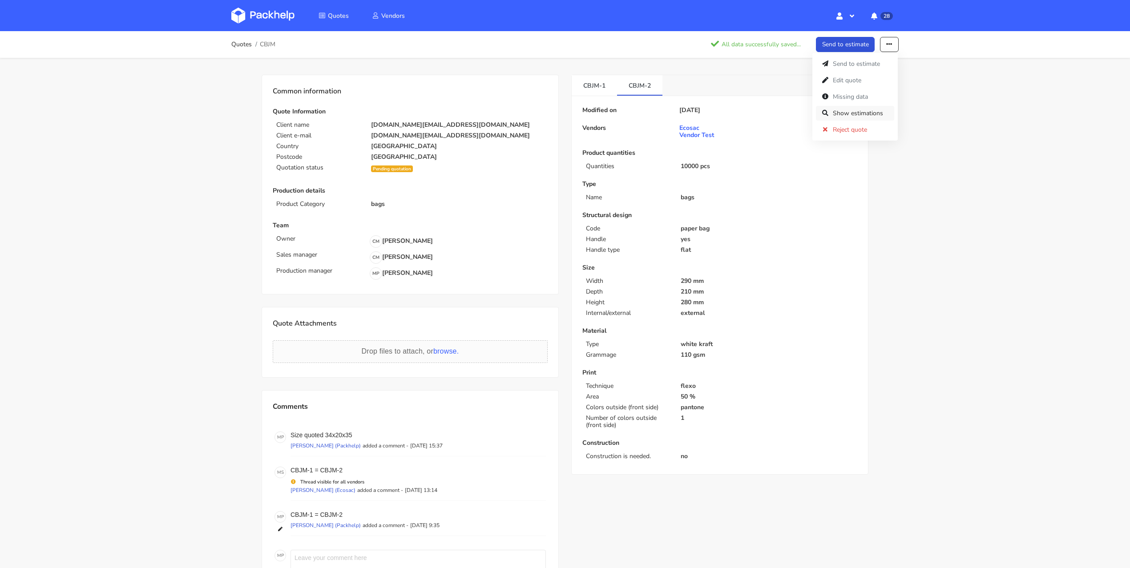
click at [853, 111] on link "Show estimations" at bounding box center [855, 113] width 78 height 15
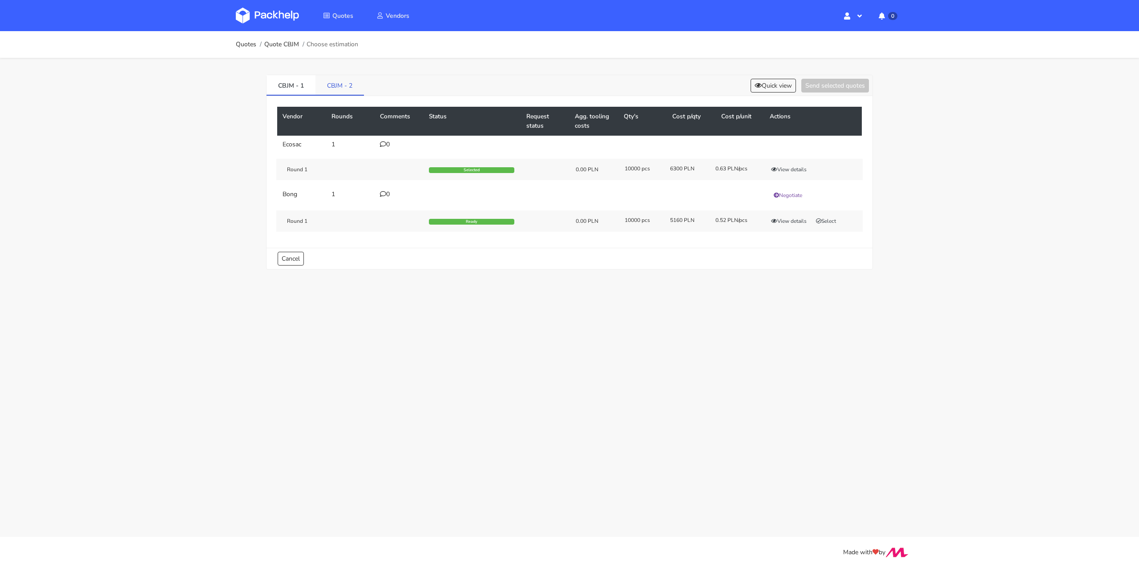
click at [330, 82] on link "CBJM - 2" at bounding box center [339, 85] width 49 height 20
click at [824, 217] on button "Select" at bounding box center [826, 221] width 28 height 9
click at [832, 84] on button "Send selected quotes ( 1 )" at bounding box center [829, 86] width 80 height 14
click at [248, 42] on link "Quotes" at bounding box center [246, 44] width 20 height 7
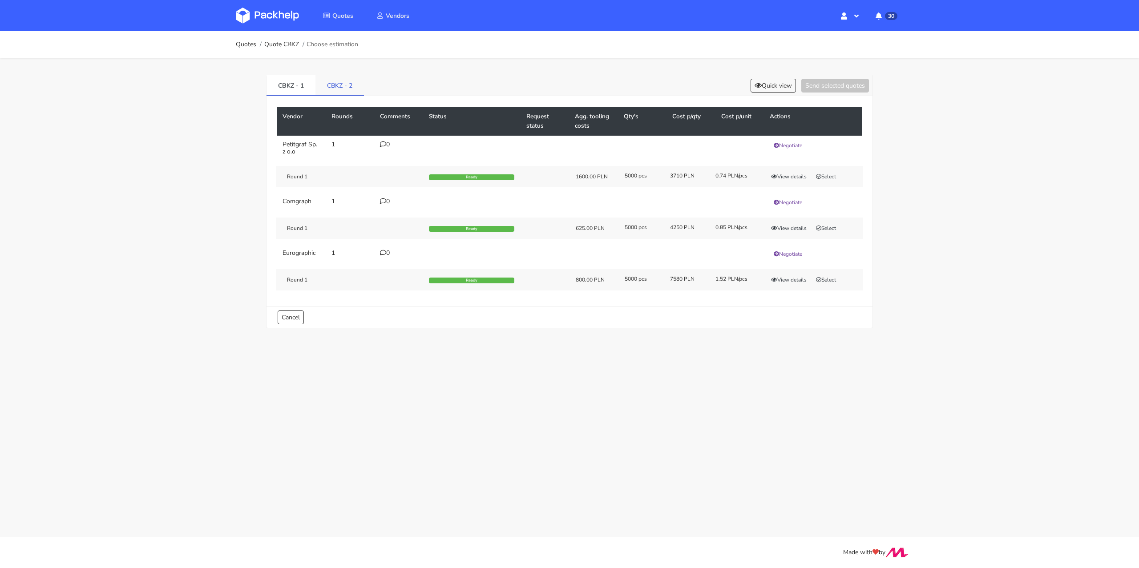
click at [329, 85] on link "CBKZ - 2" at bounding box center [339, 85] width 49 height 20
click at [291, 89] on link "CBKZ - 1" at bounding box center [291, 85] width 49 height 20
click at [831, 230] on button "Select" at bounding box center [826, 228] width 28 height 9
click at [332, 86] on link "CBKZ - 2" at bounding box center [339, 85] width 49 height 20
click at [823, 229] on button "Select" at bounding box center [826, 228] width 28 height 9
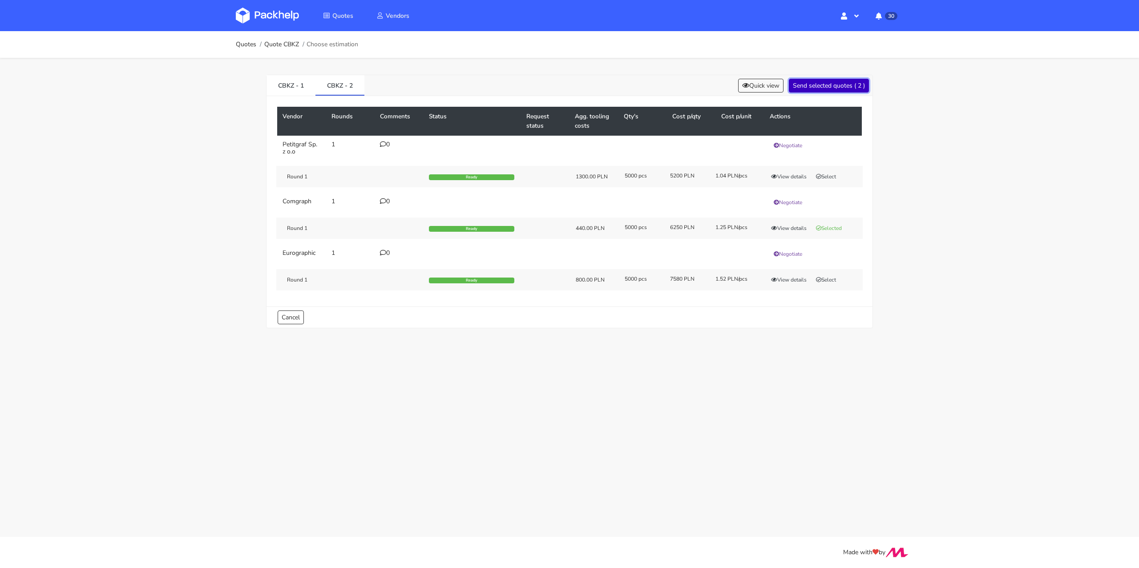
click at [851, 88] on button "Send selected quotes ( 2 )" at bounding box center [829, 86] width 80 height 14
